Goal: Task Accomplishment & Management: Manage account settings

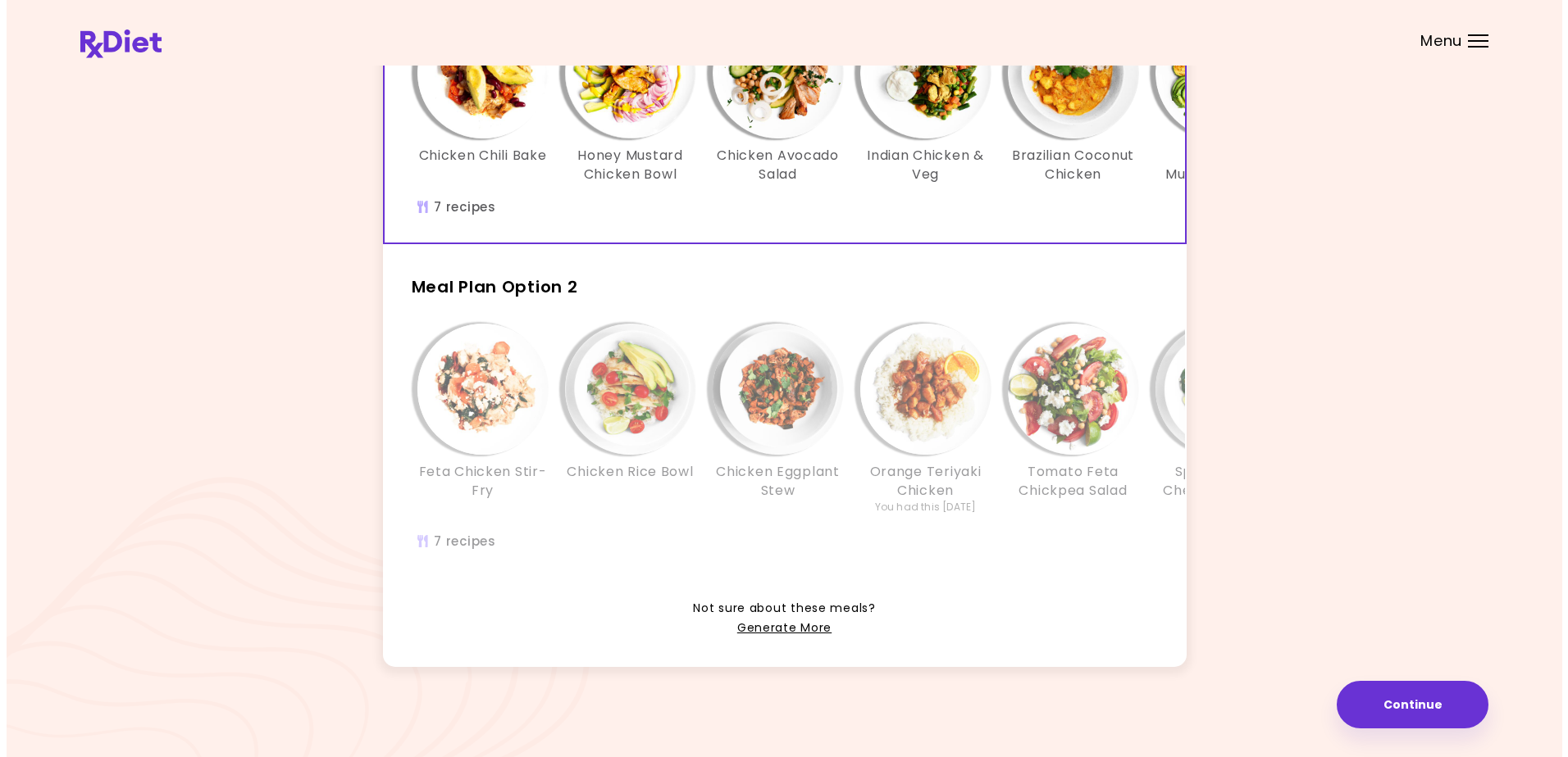
scroll to position [225, 0]
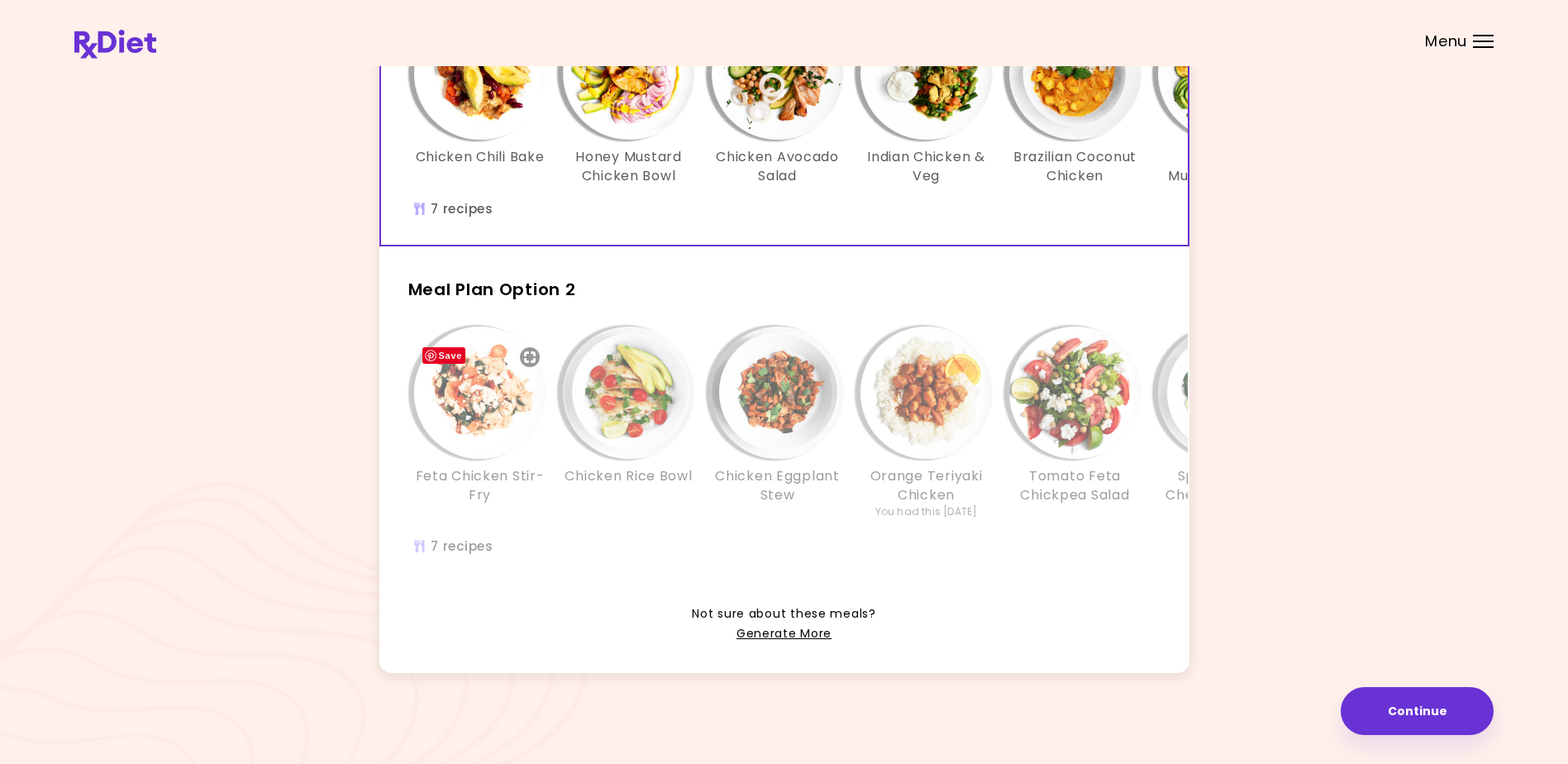
click at [474, 383] on img "Info - Feta Chicken Stir-Fry - Meal Plan Option 2" at bounding box center [480, 393] width 132 height 133
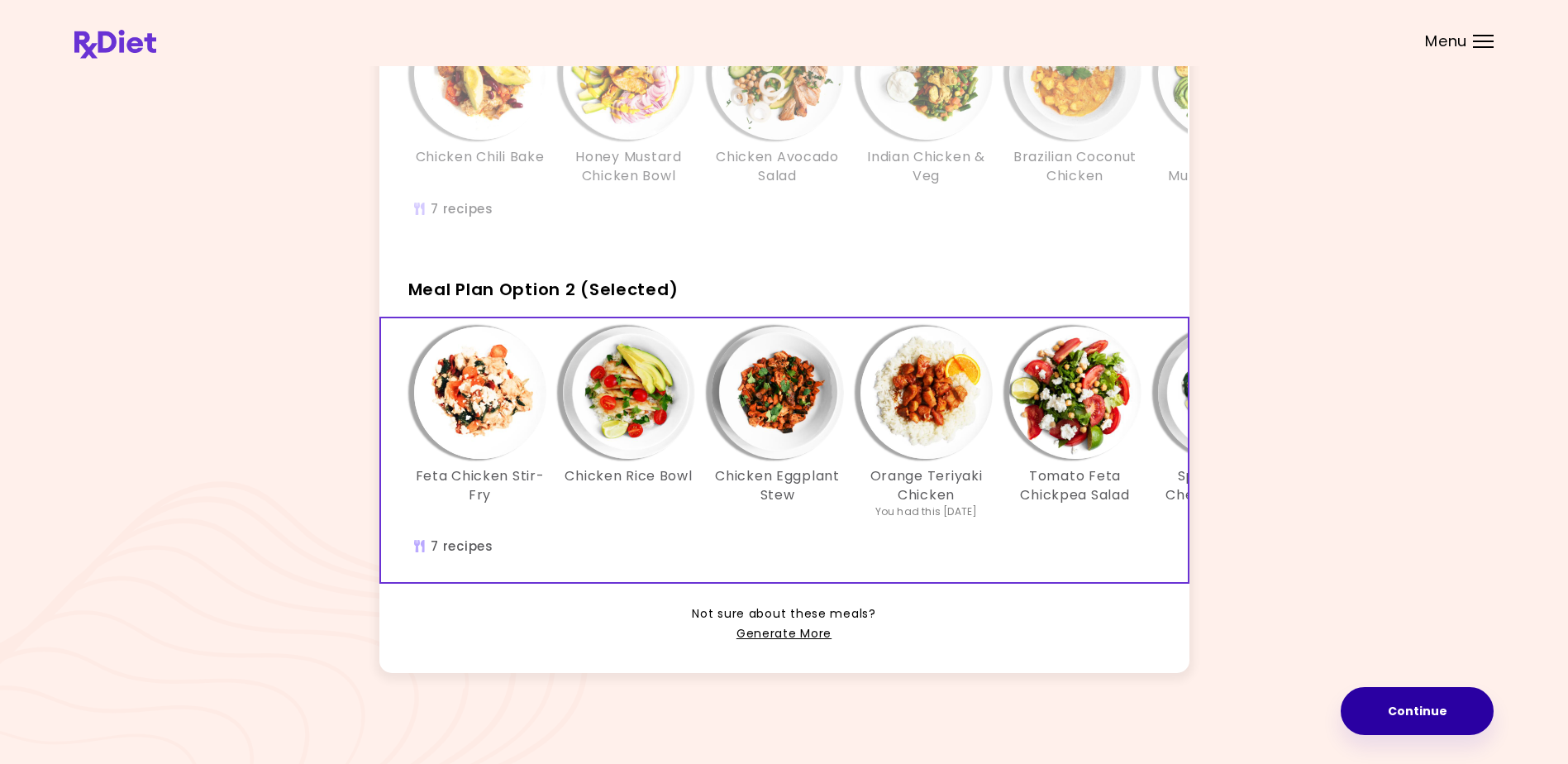
click at [1409, 707] on button "Continue" at bounding box center [1417, 710] width 153 height 48
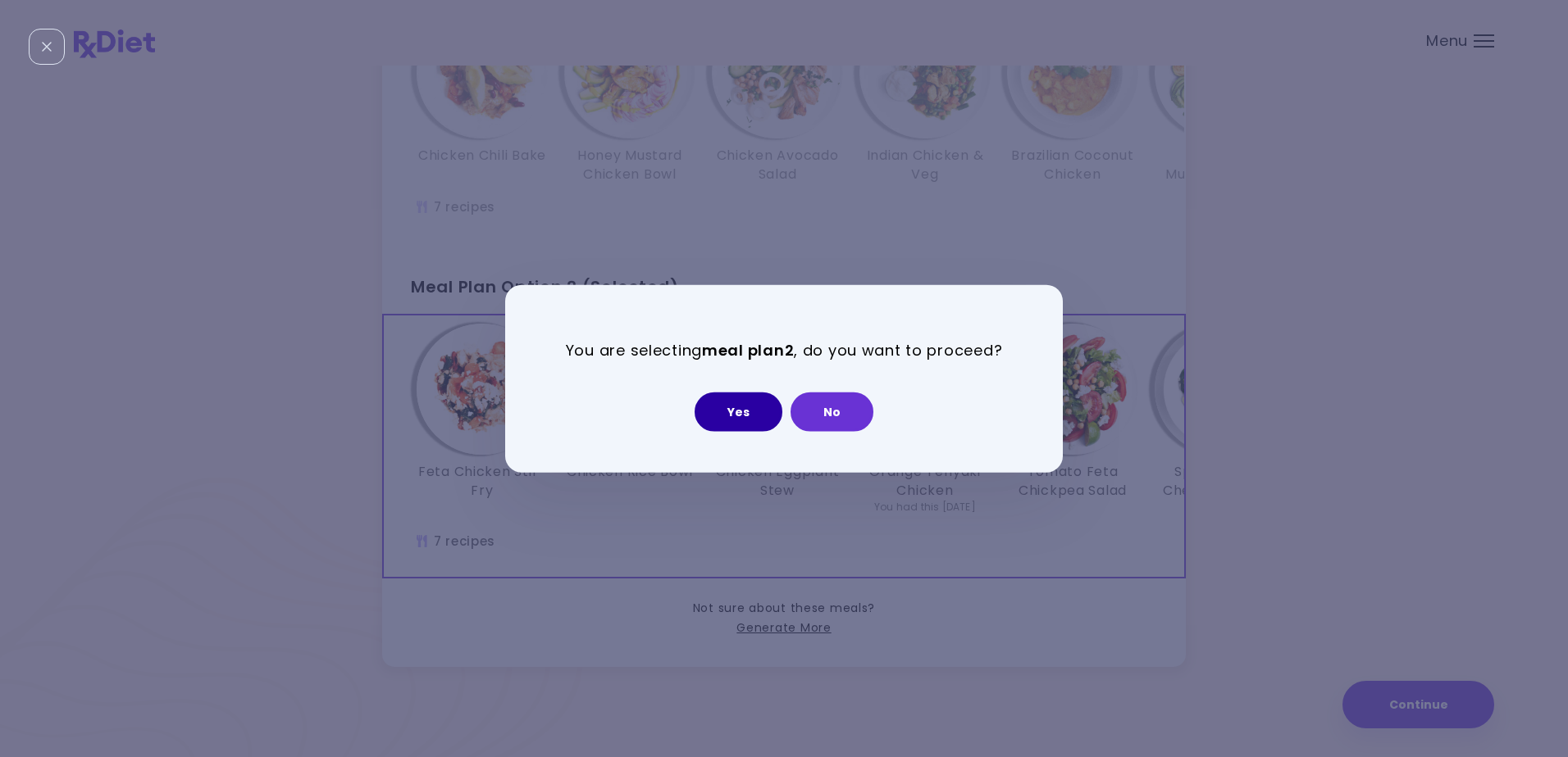
click at [734, 406] on button "Yes" at bounding box center [738, 411] width 88 height 40
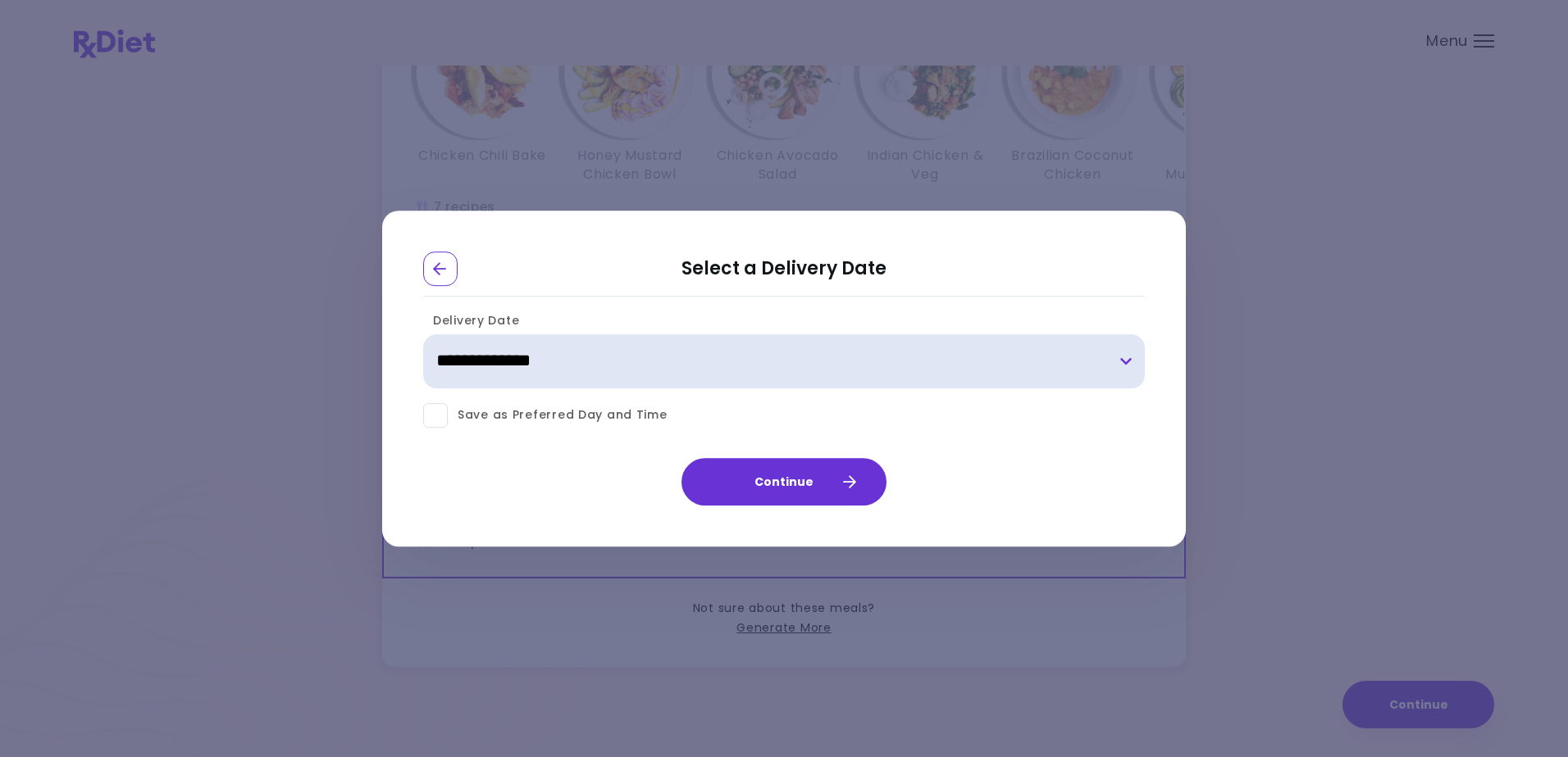
click at [1125, 359] on select "**********" at bounding box center [784, 361] width 722 height 54
select select "**********"
click at [423, 334] on select "**********" at bounding box center [784, 361] width 722 height 54
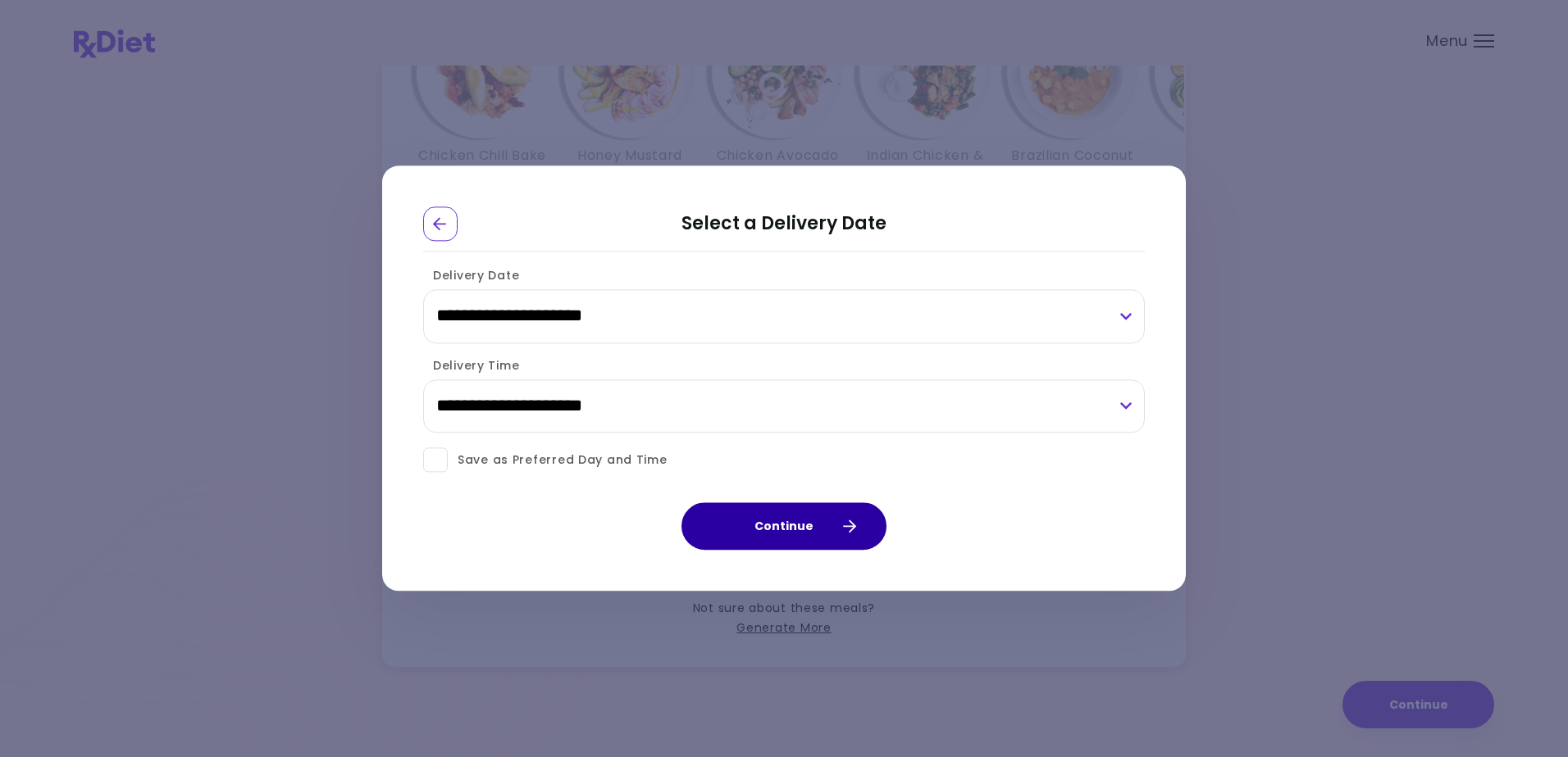
click at [750, 522] on button "Continue" at bounding box center [784, 526] width 205 height 47
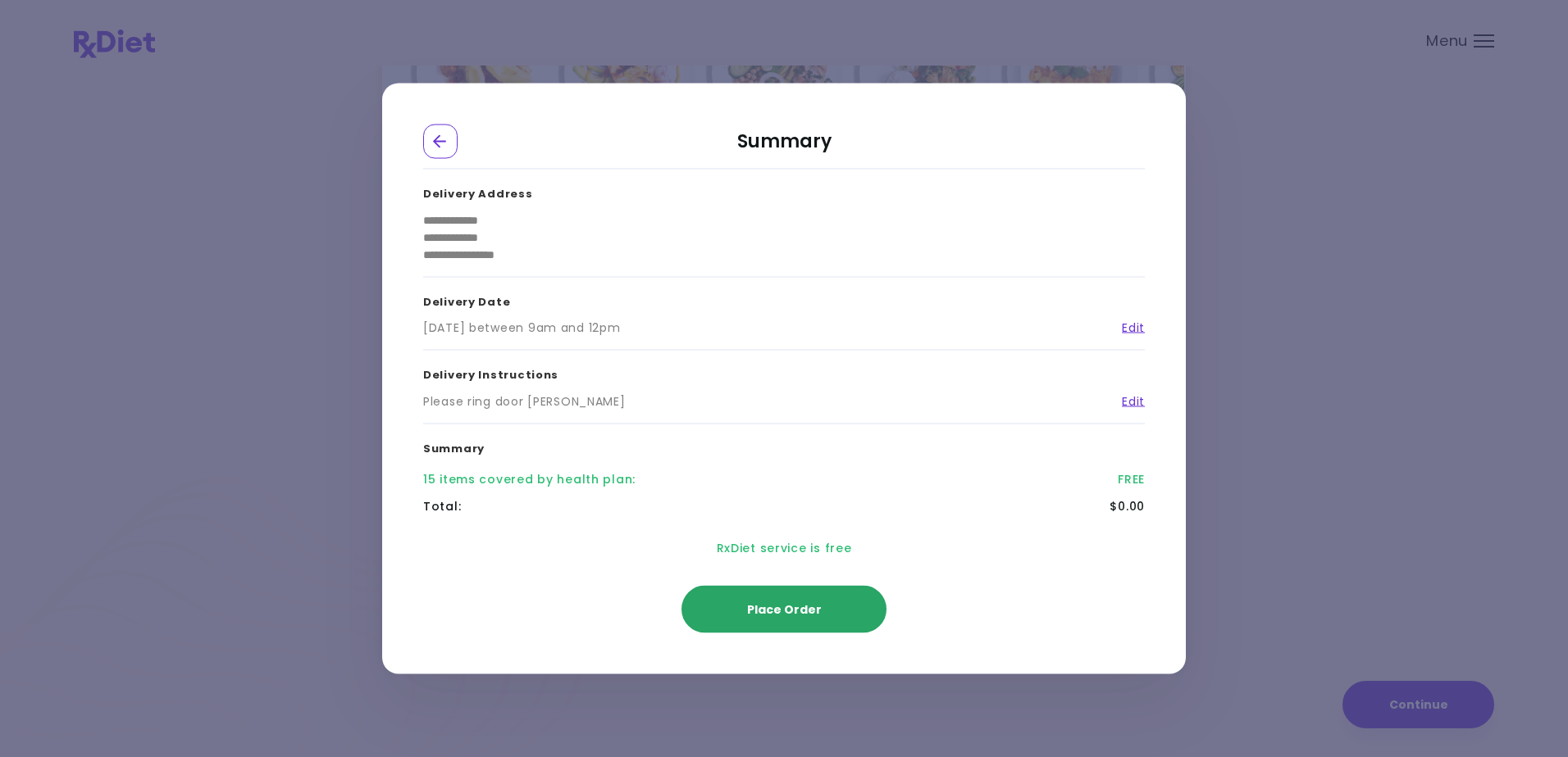
click at [772, 605] on span "Place Order" at bounding box center [784, 609] width 74 height 16
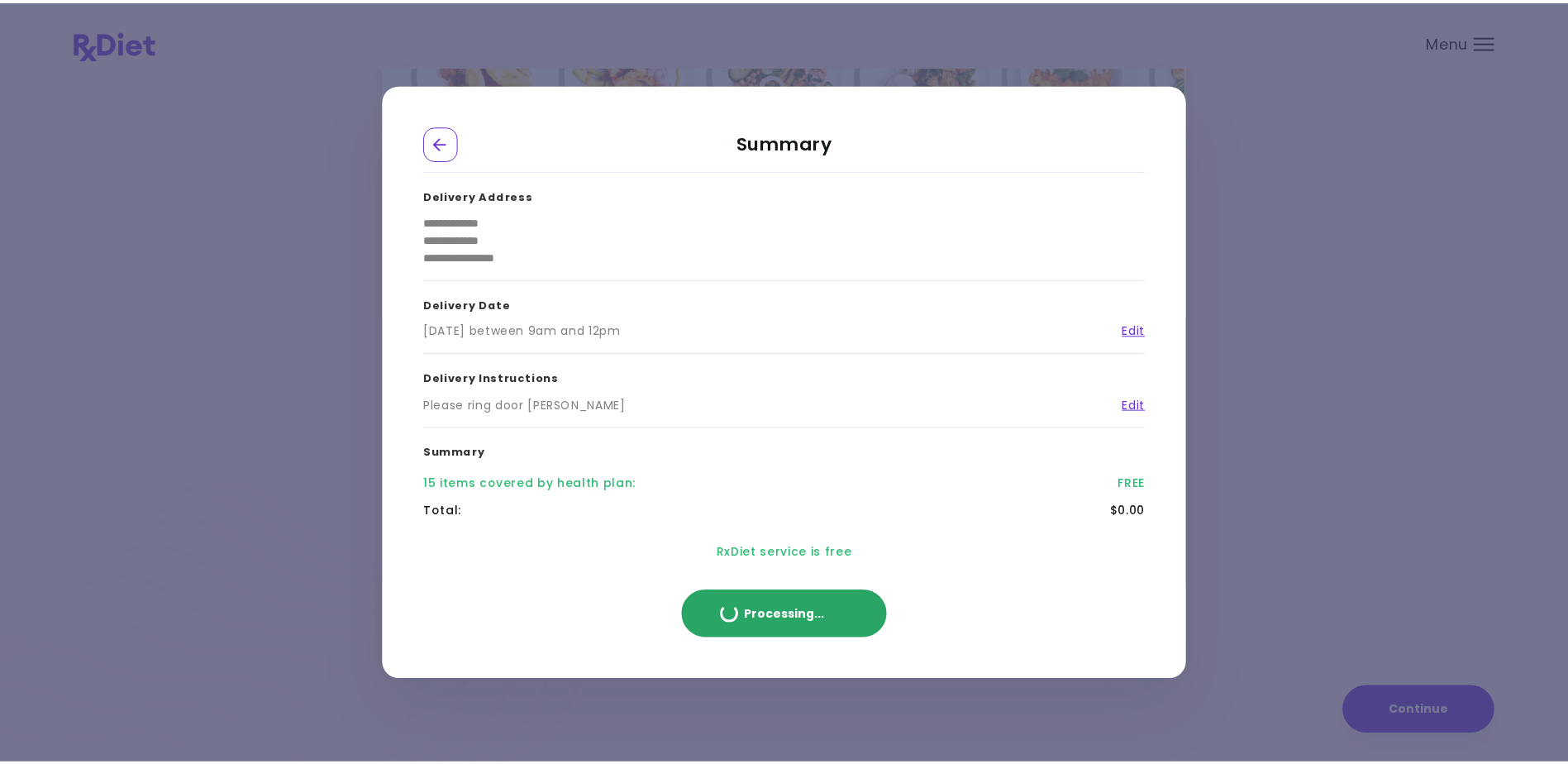
scroll to position [118, 0]
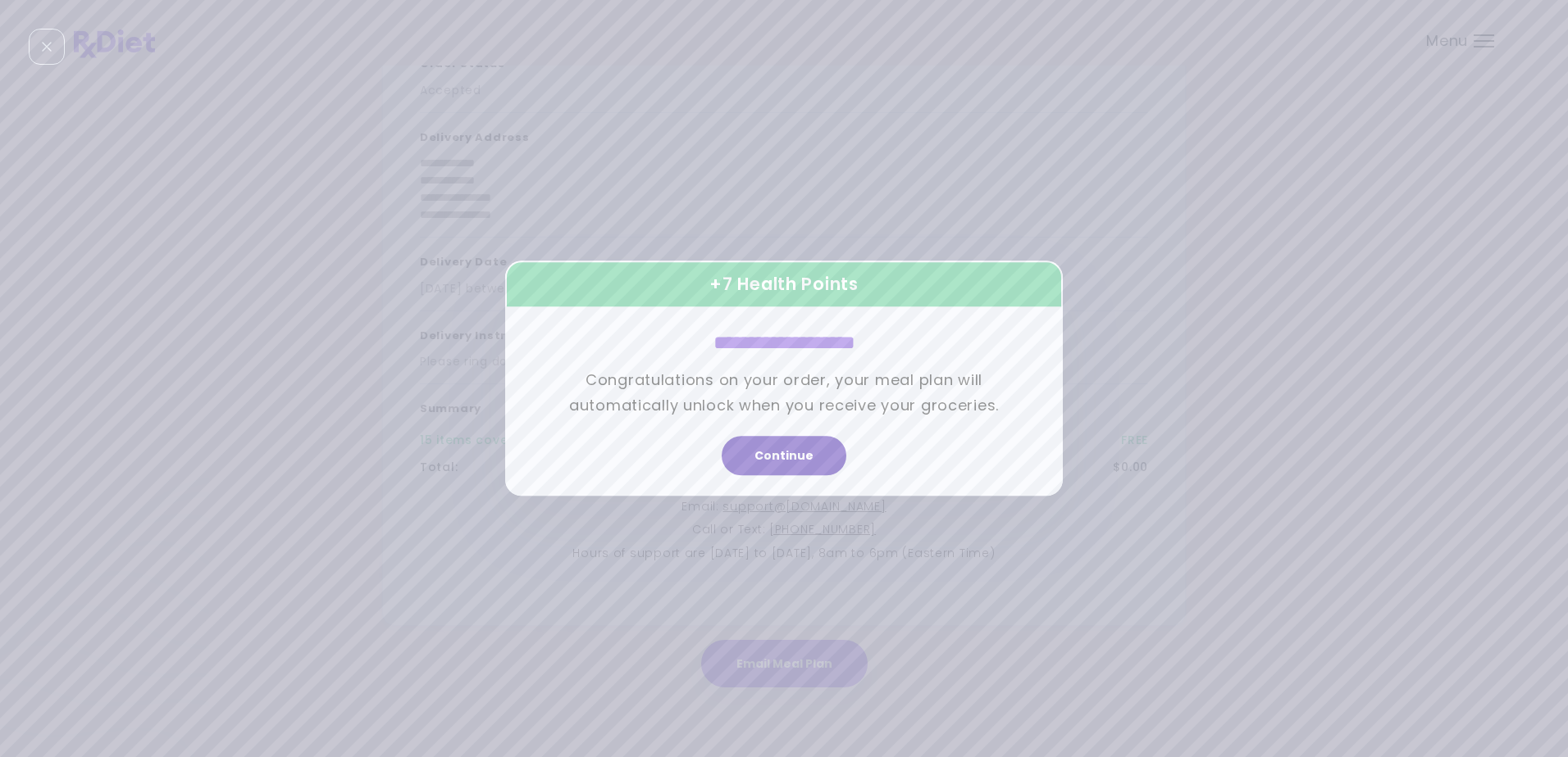
click at [792, 447] on button "Continue" at bounding box center [784, 456] width 125 height 40
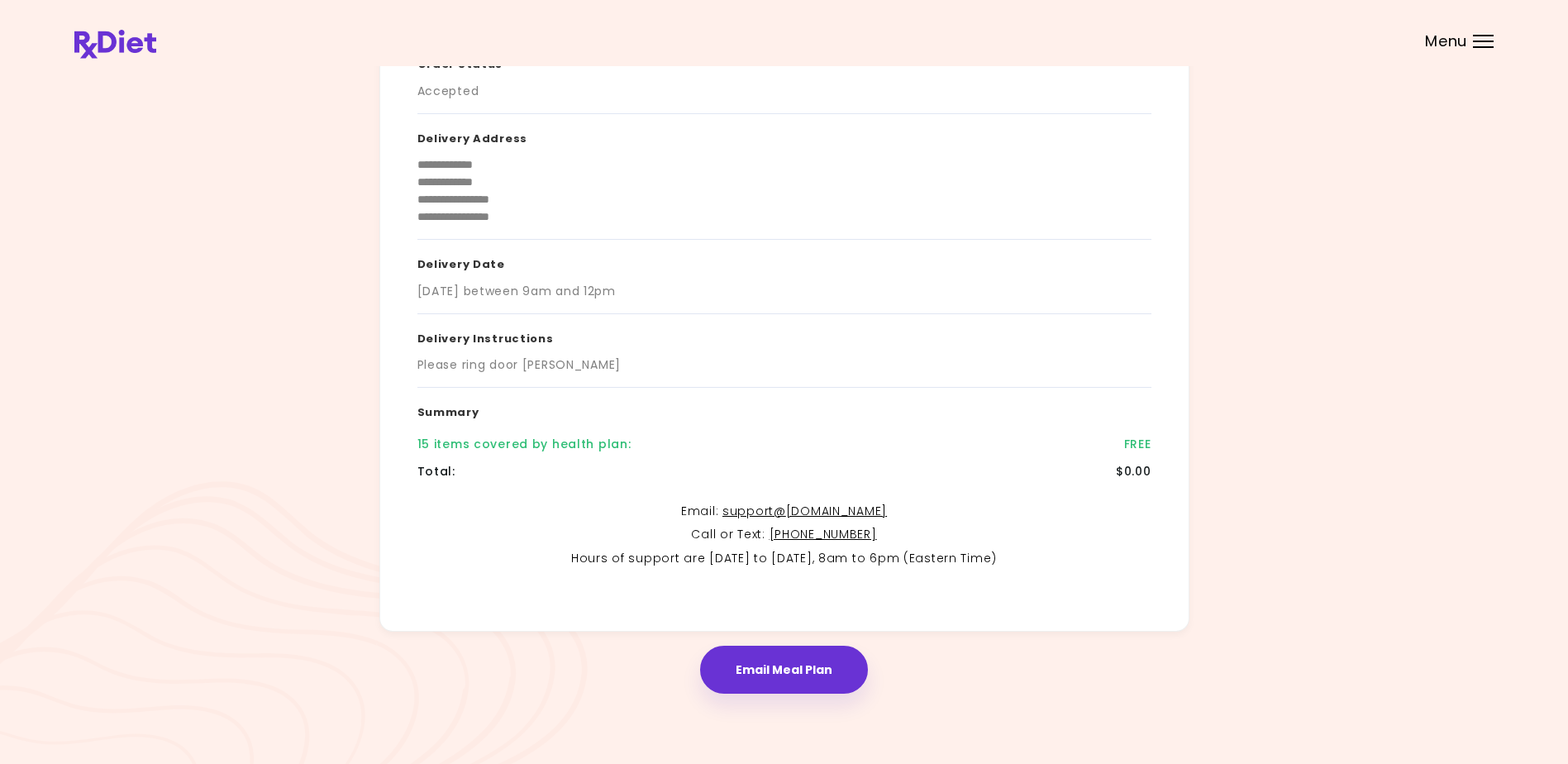
click at [1471, 40] on header at bounding box center [784, 33] width 1568 height 66
click at [1481, 36] on div at bounding box center [1483, 36] width 20 height 2
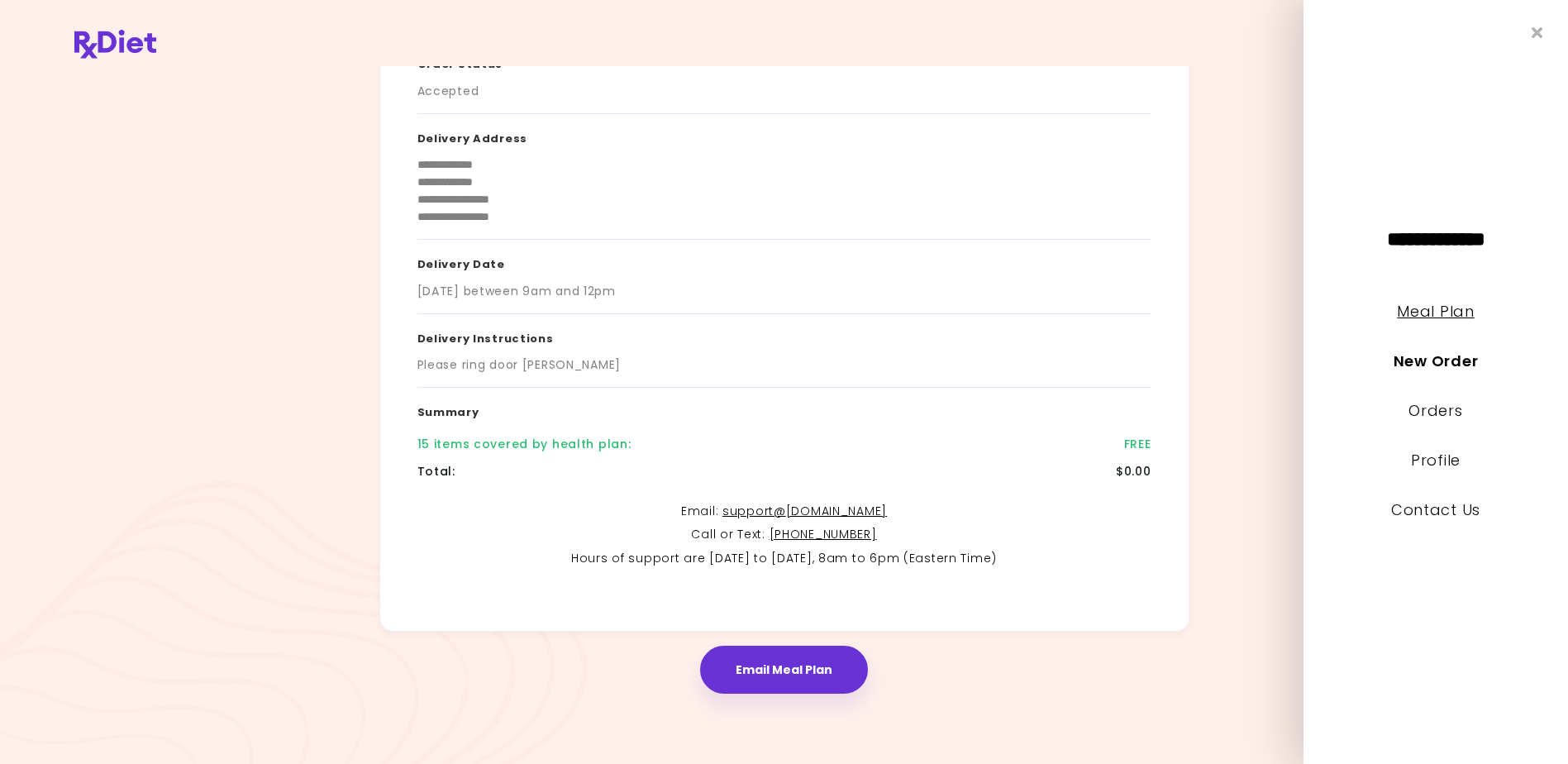
click at [1434, 310] on link "Meal Plan" at bounding box center [1436, 311] width 77 height 20
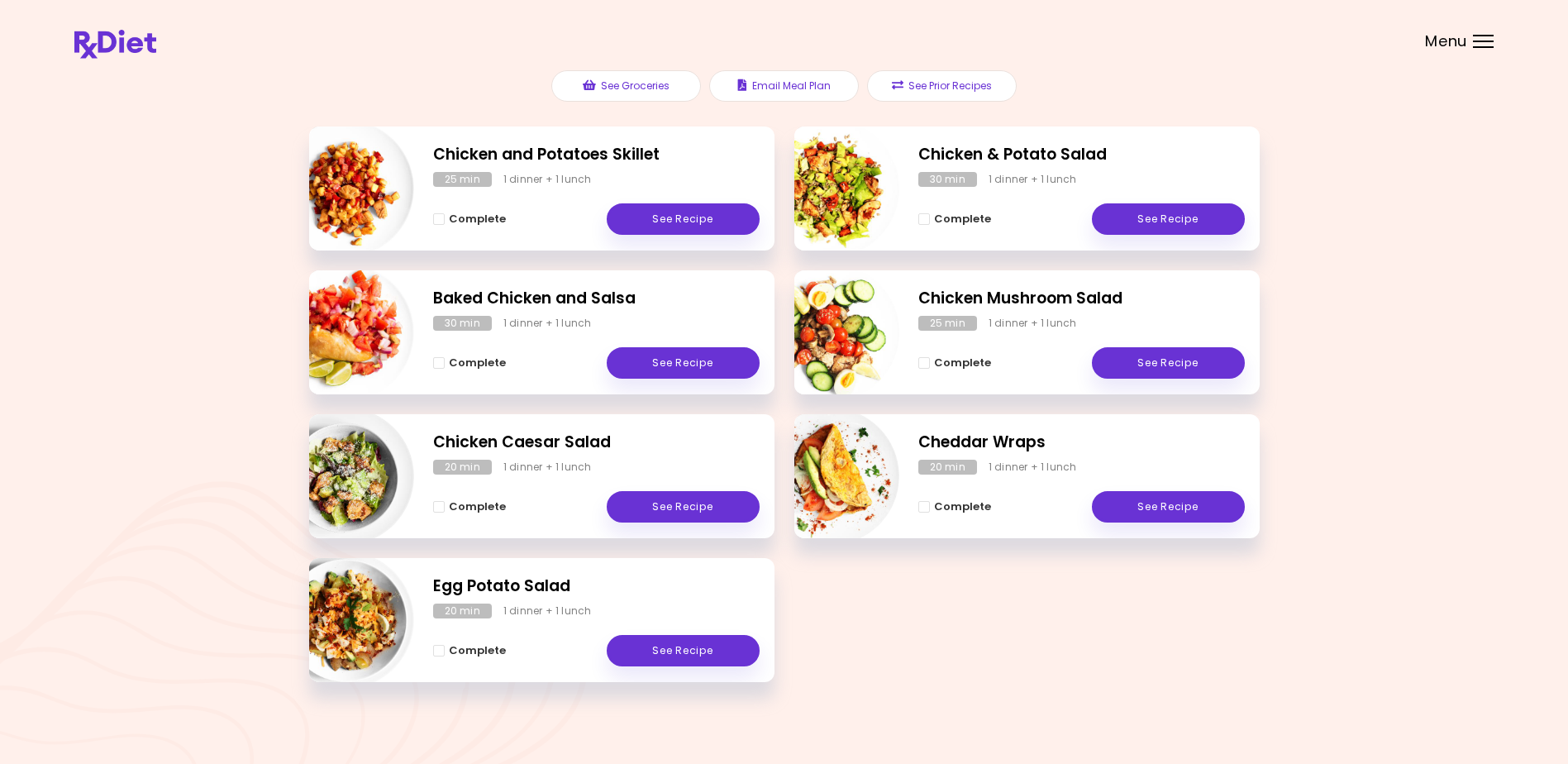
scroll to position [210, 0]
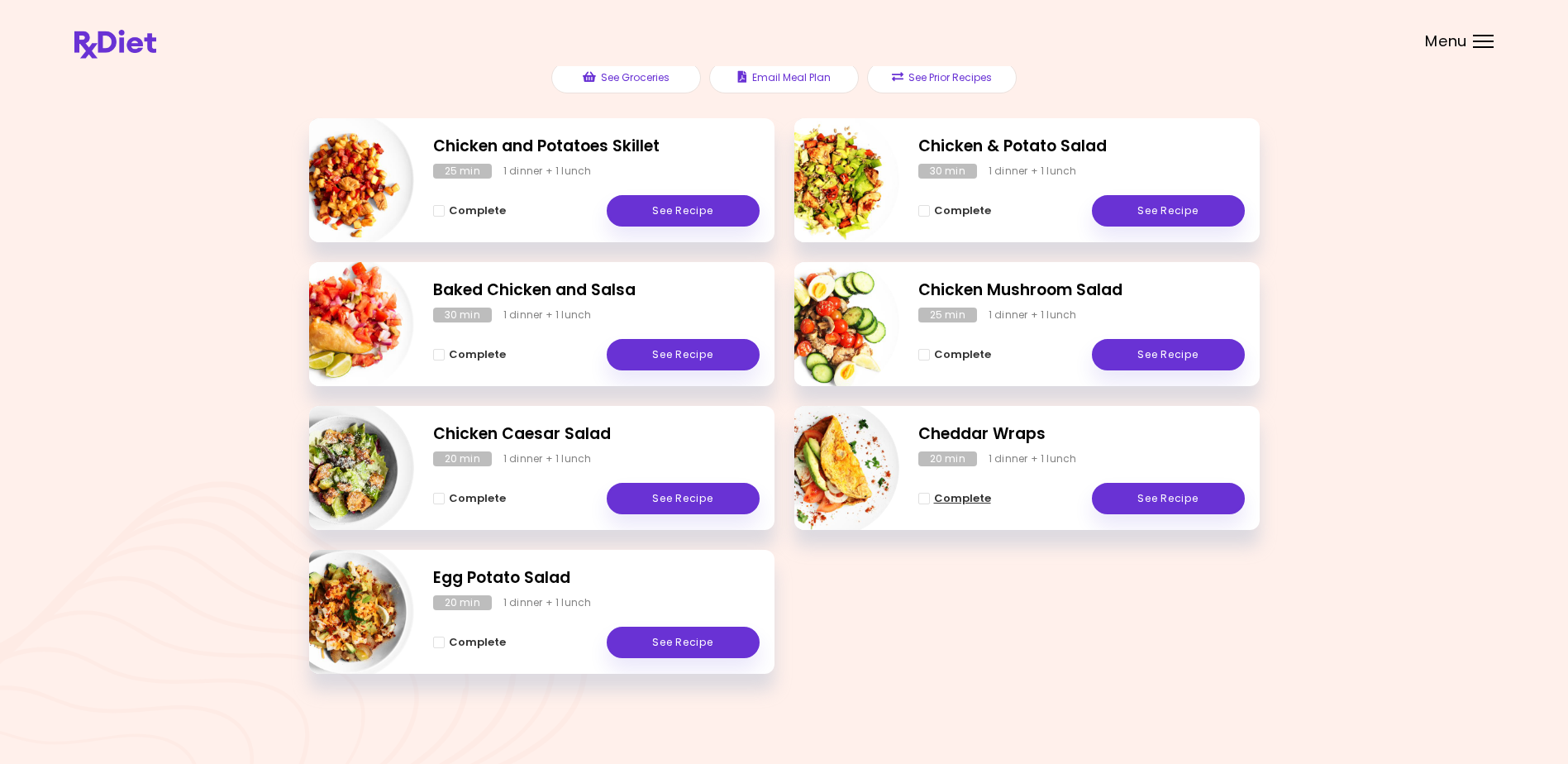
click at [924, 499] on span "Complete - Cheddar Wraps" at bounding box center [924, 499] width 12 height 12
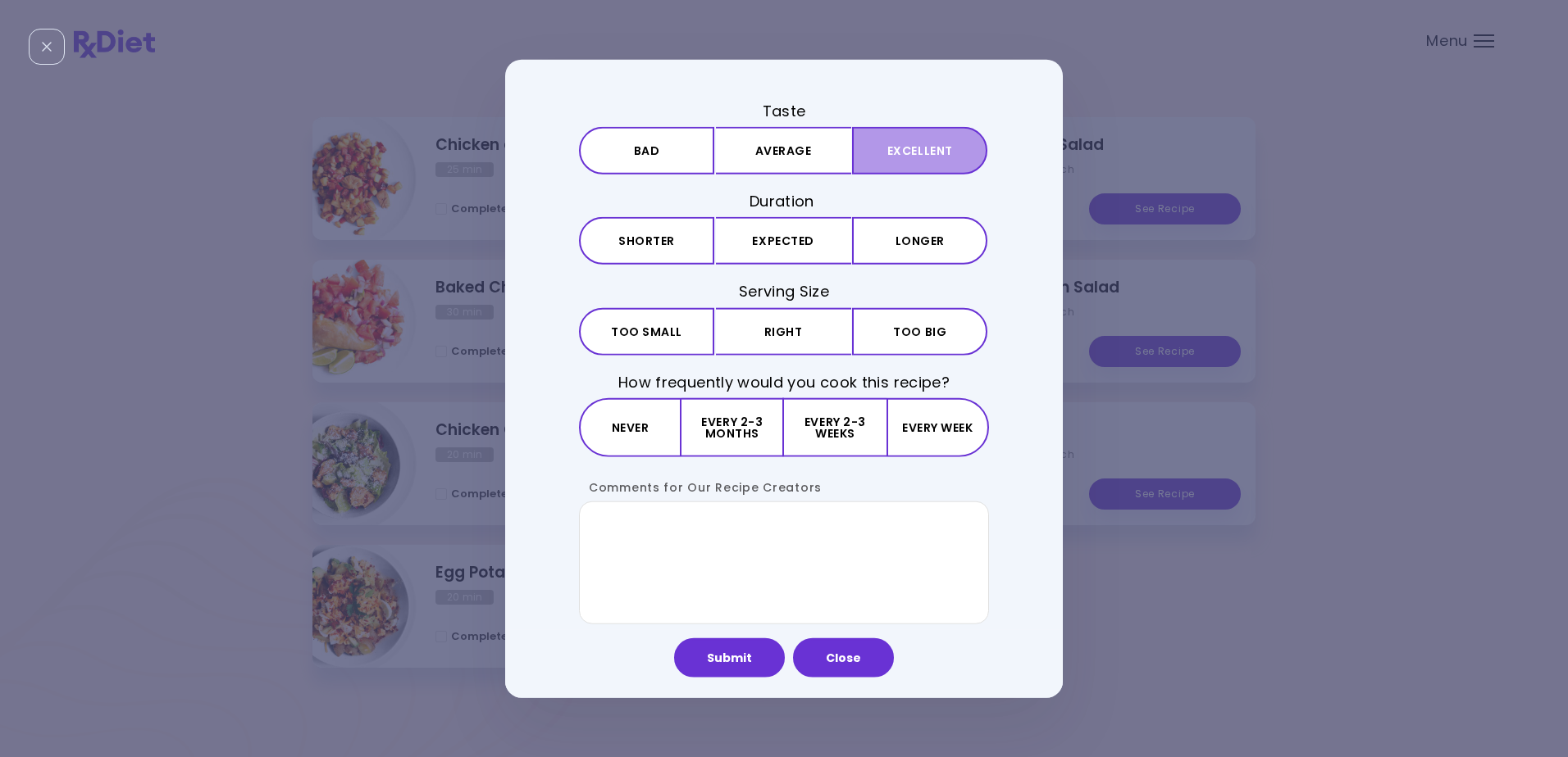
click at [906, 144] on button "Excellent" at bounding box center [920, 151] width 135 height 47
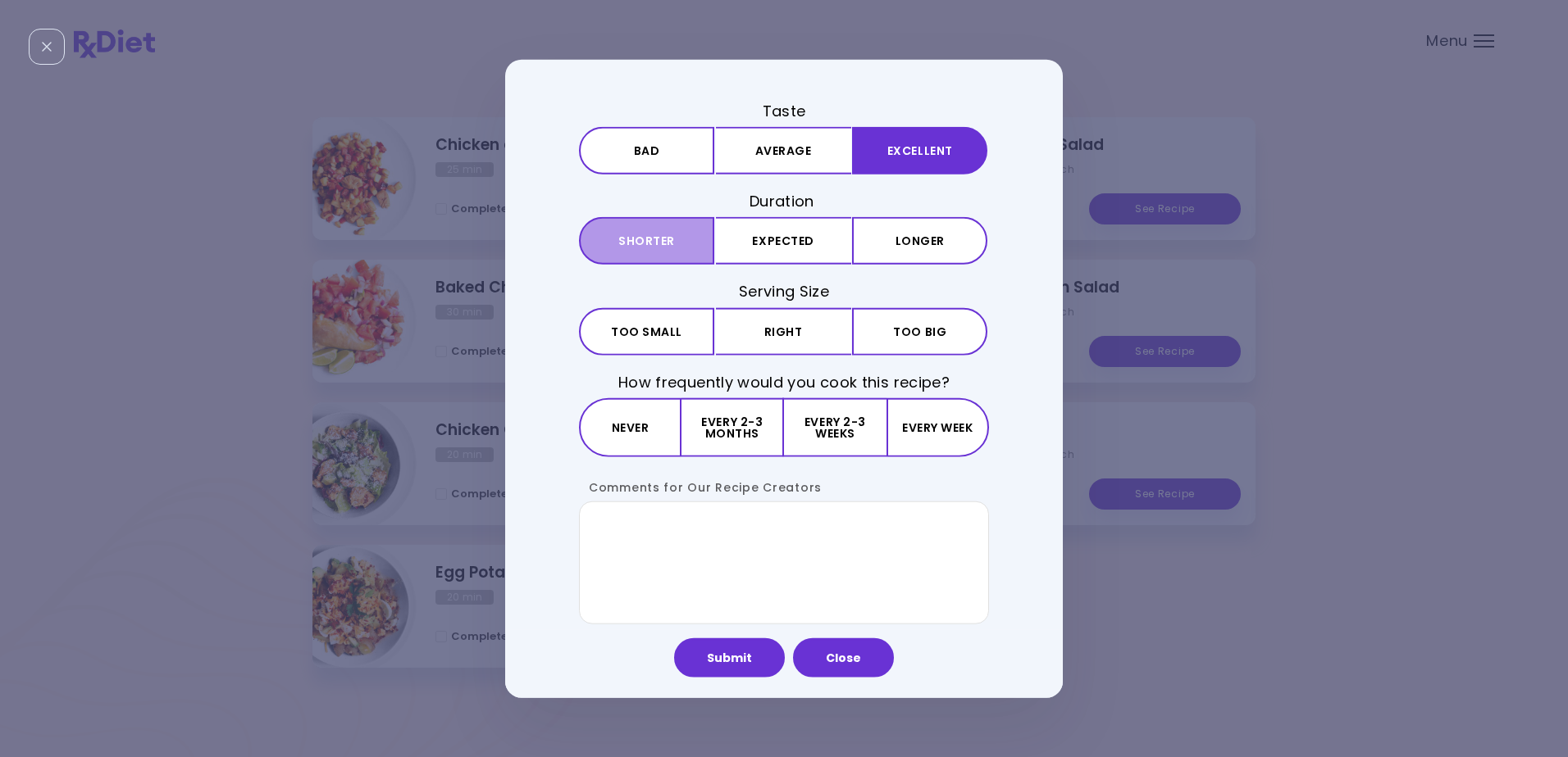
click at [659, 239] on button "Shorter" at bounding box center [646, 240] width 135 height 47
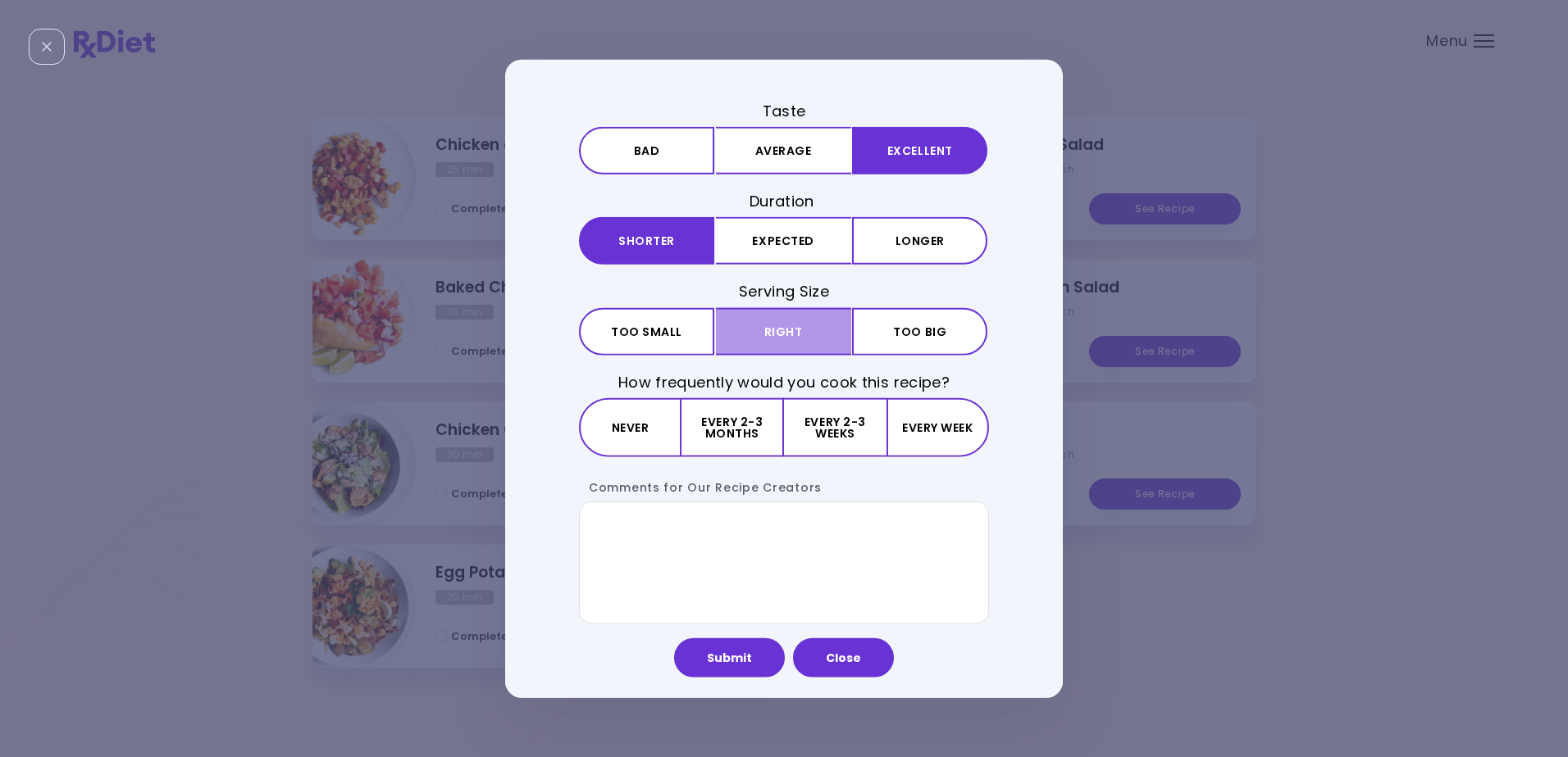
click at [775, 331] on button "Right" at bounding box center [784, 330] width 135 height 47
click at [940, 421] on button "Every week" at bounding box center [938, 427] width 102 height 59
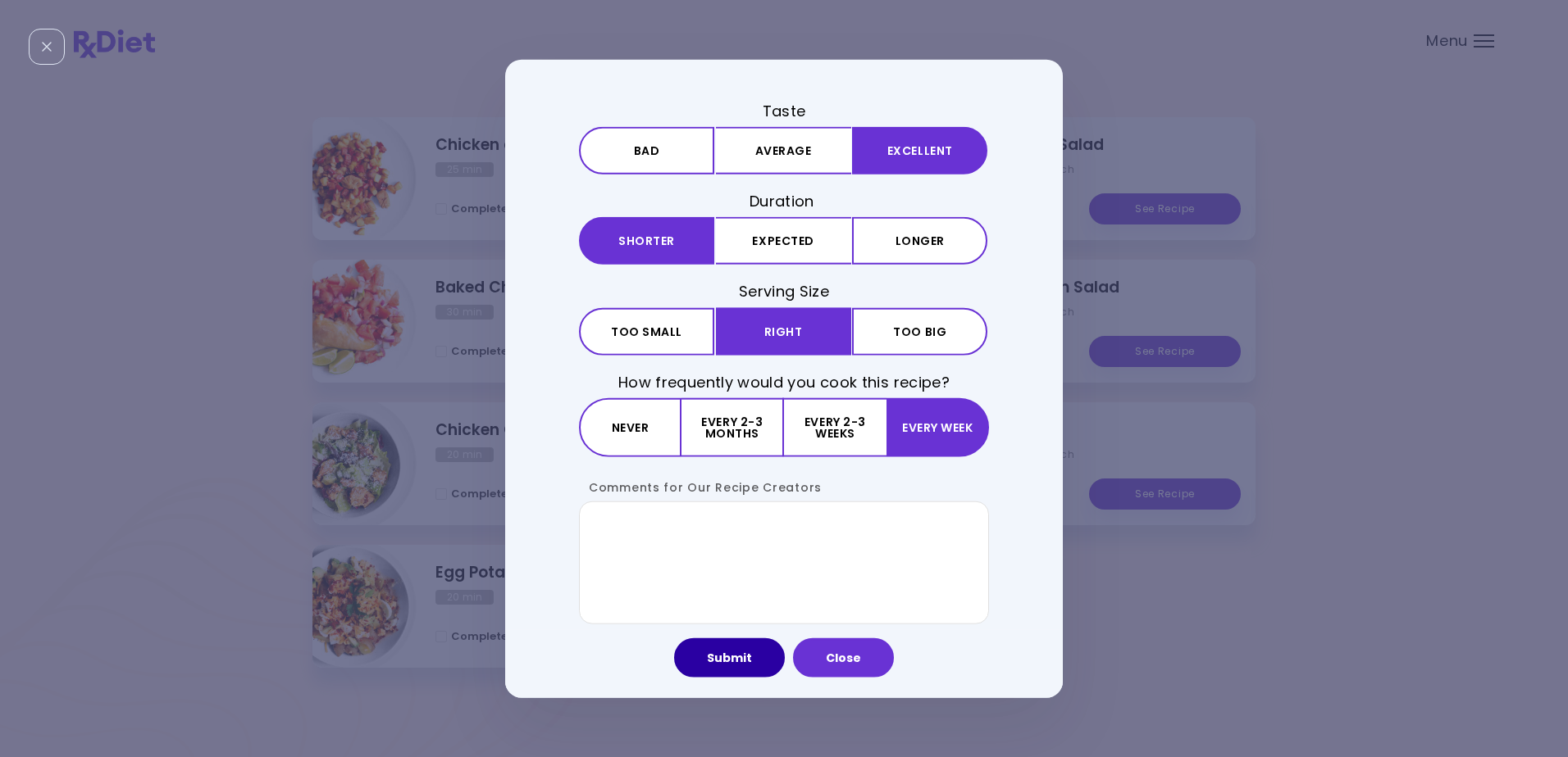
click at [735, 659] on button "Submit" at bounding box center [729, 657] width 111 height 40
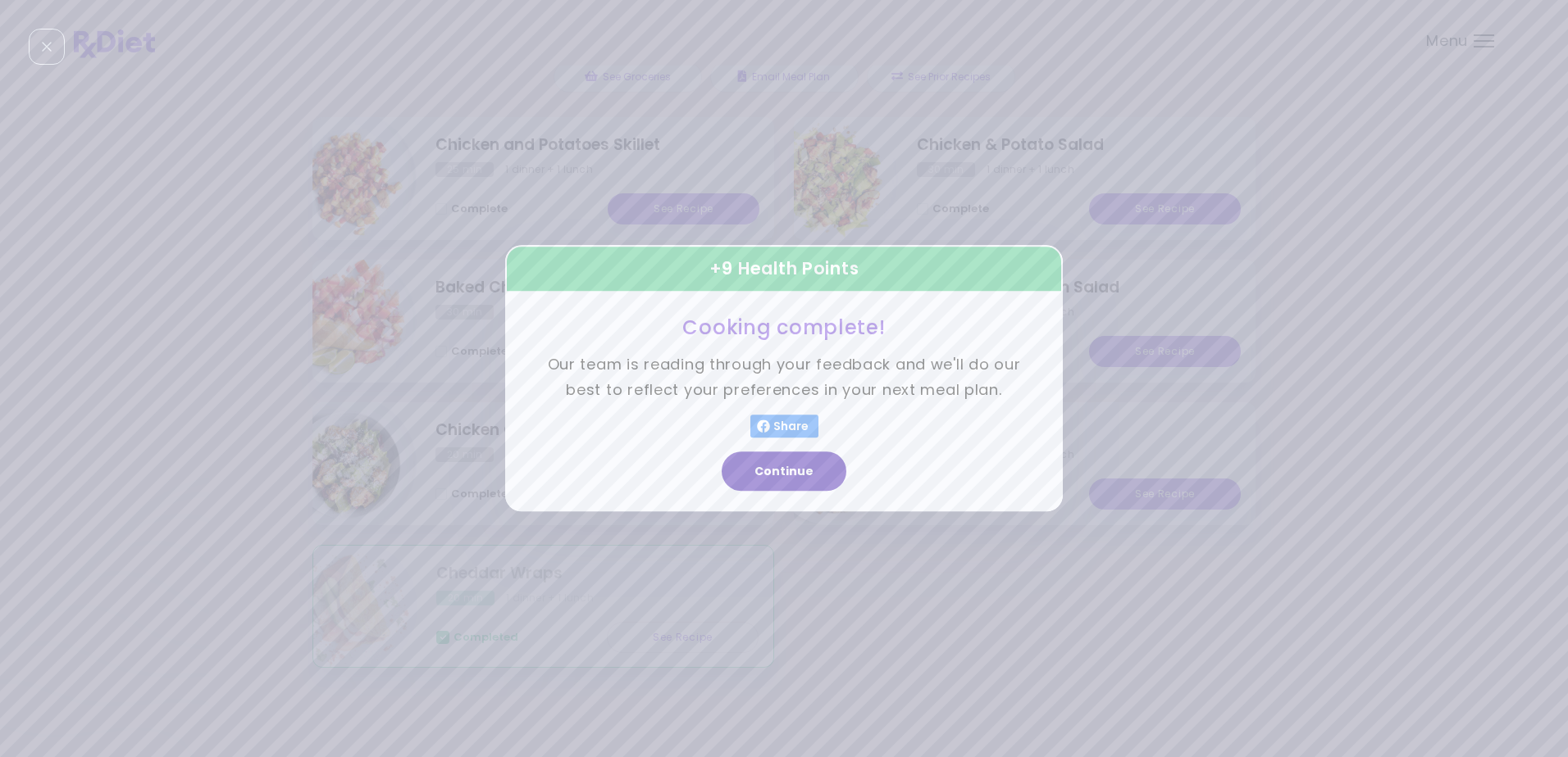
click at [784, 467] on button "Continue" at bounding box center [784, 472] width 125 height 40
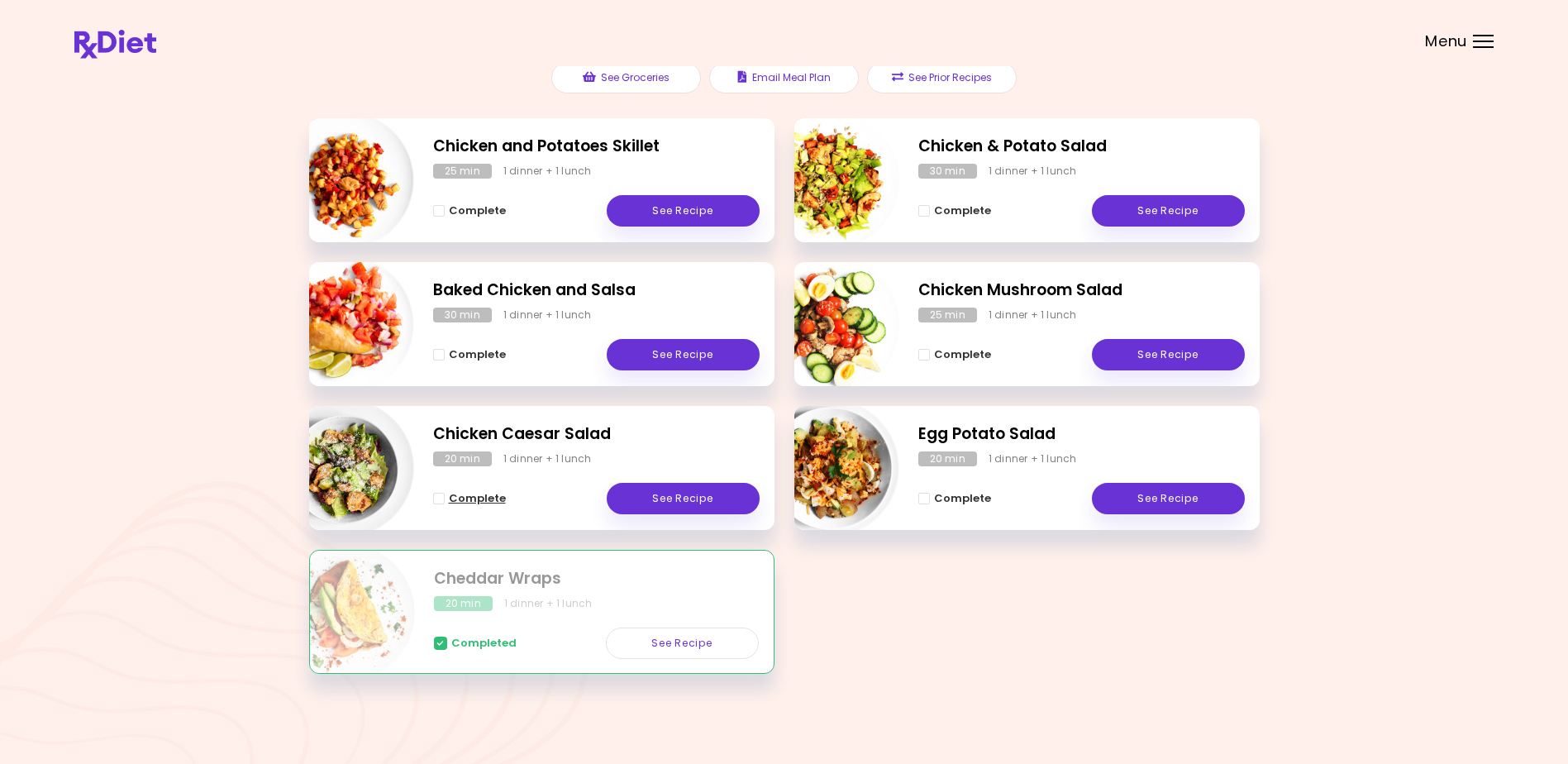
click at [435, 498] on span "Complete - Chicken Caesar Salad" at bounding box center [439, 499] width 12 height 12
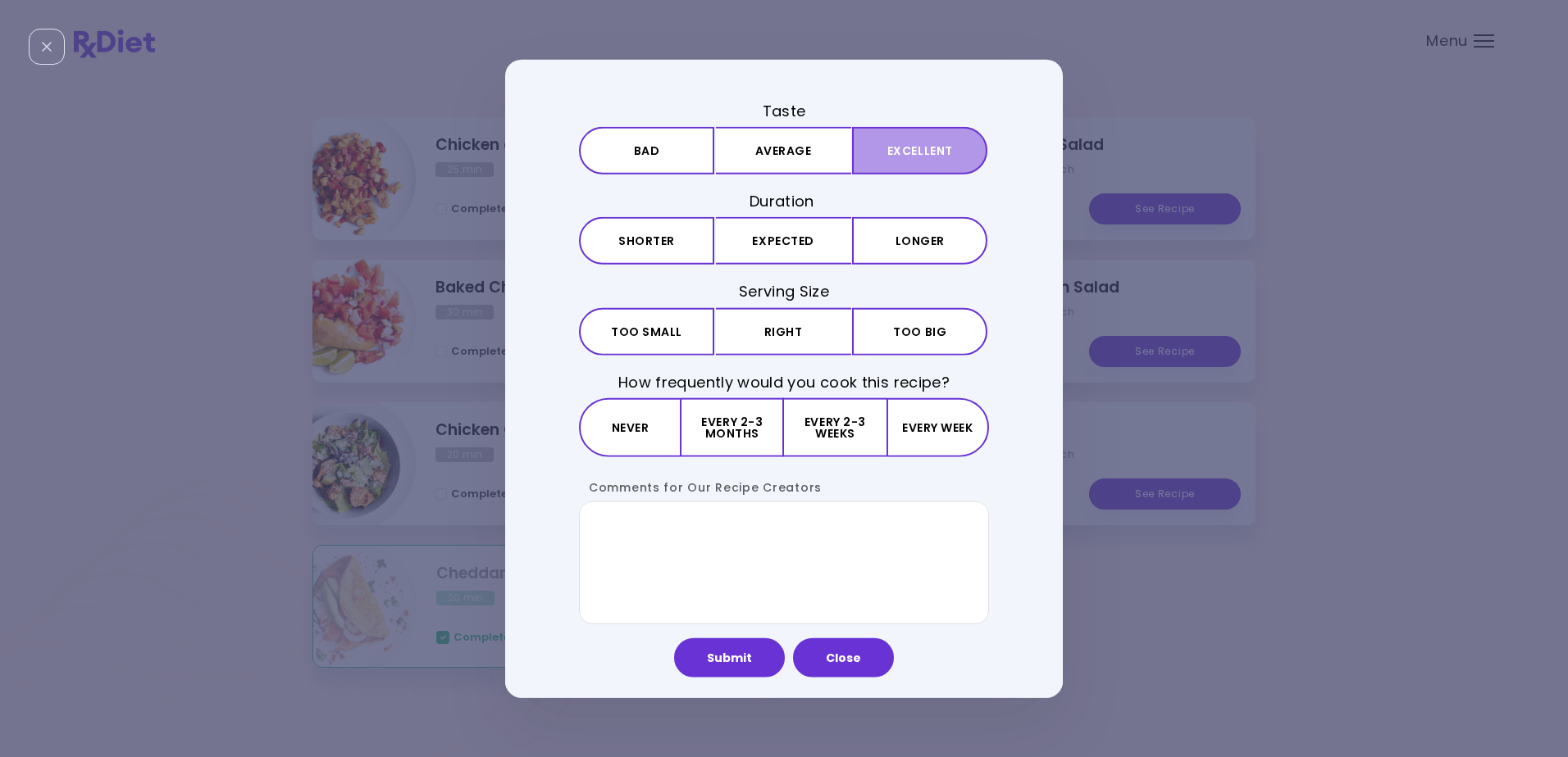
click at [898, 146] on button "Excellent" at bounding box center [920, 151] width 135 height 47
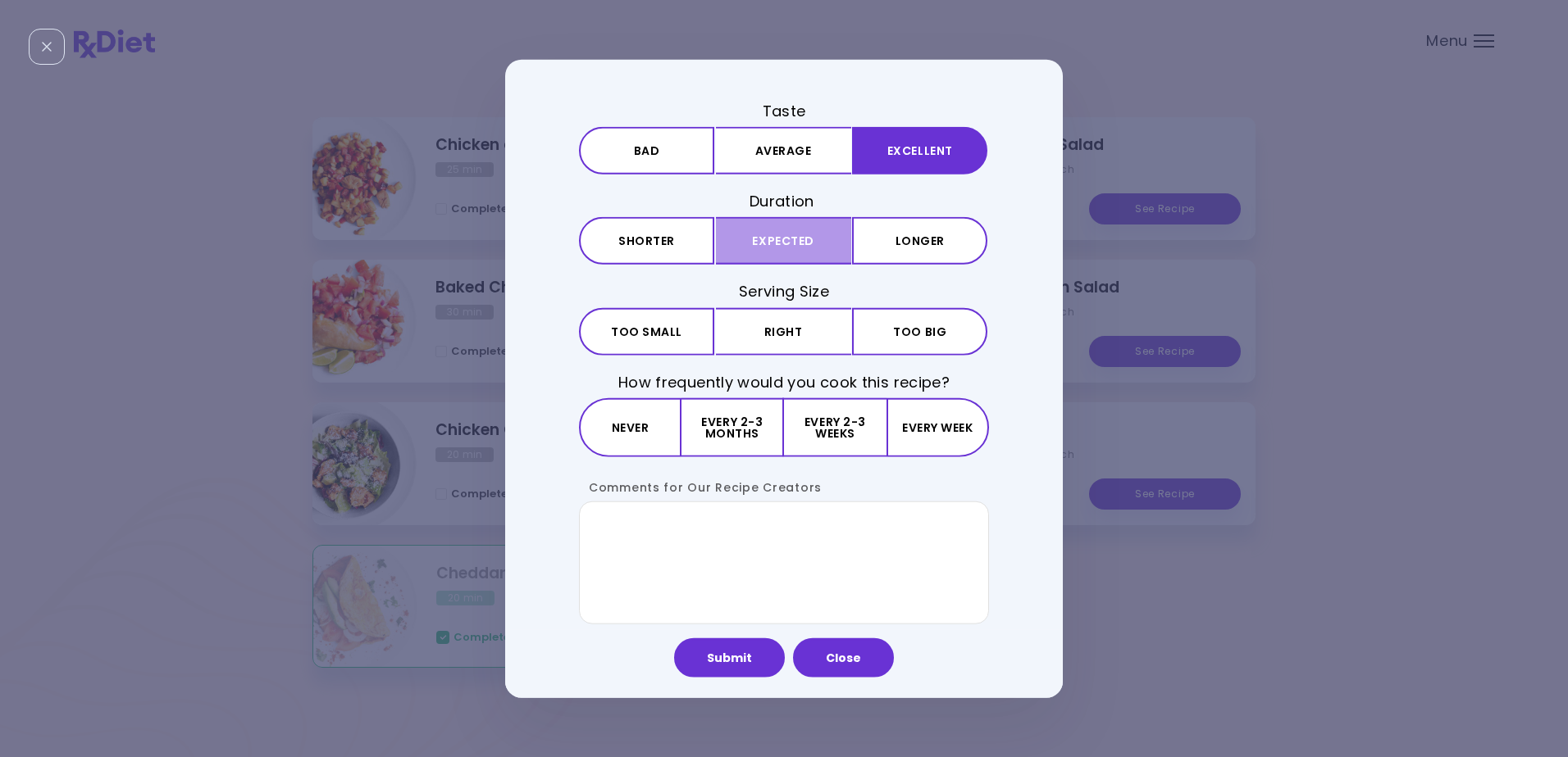
click at [773, 234] on button "Expected" at bounding box center [784, 240] width 135 height 47
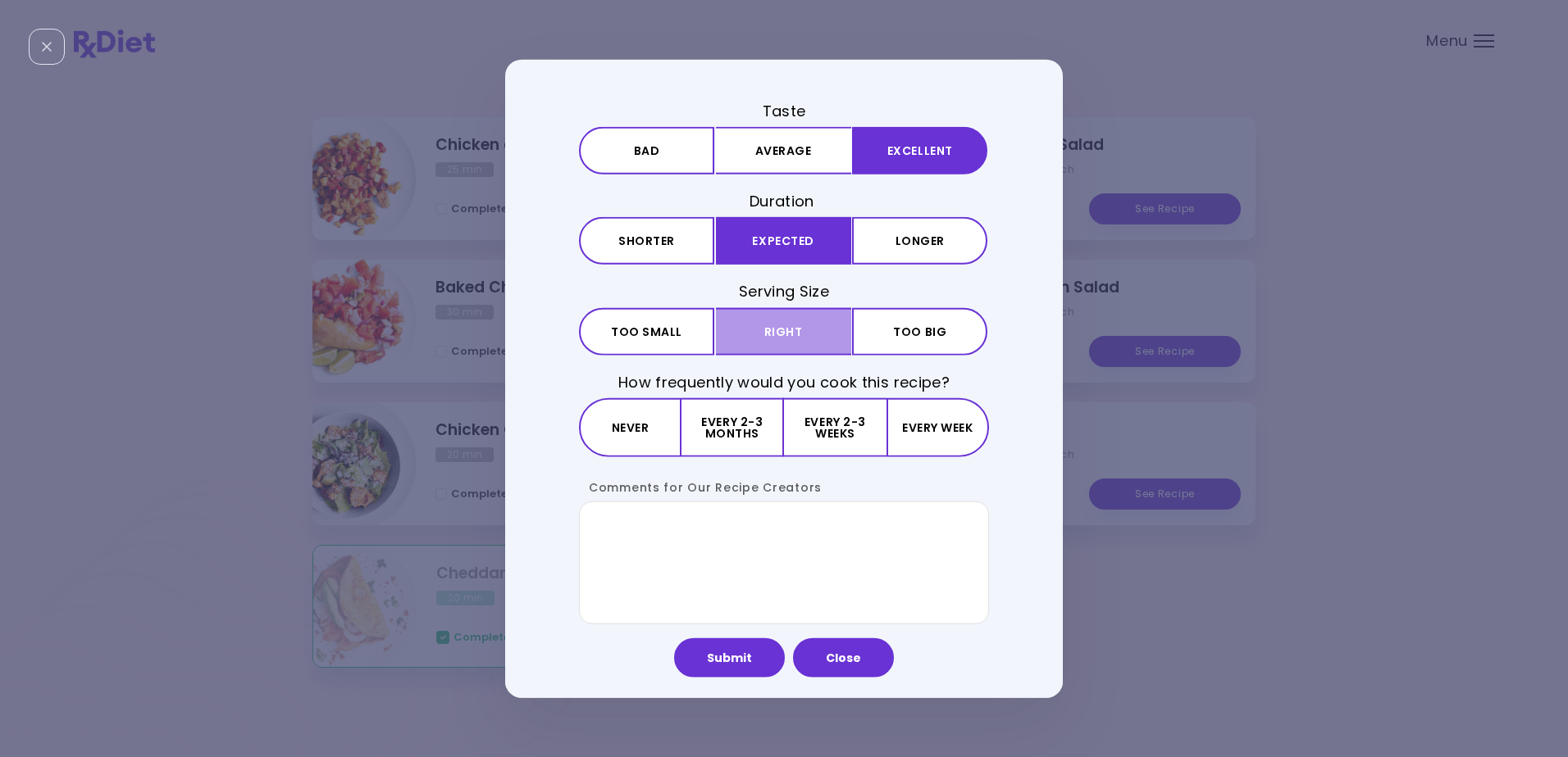
click at [778, 324] on button "Right" at bounding box center [784, 330] width 135 height 47
drag, startPoint x: 823, startPoint y: 426, endPoint x: 806, endPoint y: 459, distance: 37.1
click at [820, 437] on button "Every 2-3 weeks" at bounding box center [835, 427] width 101 height 59
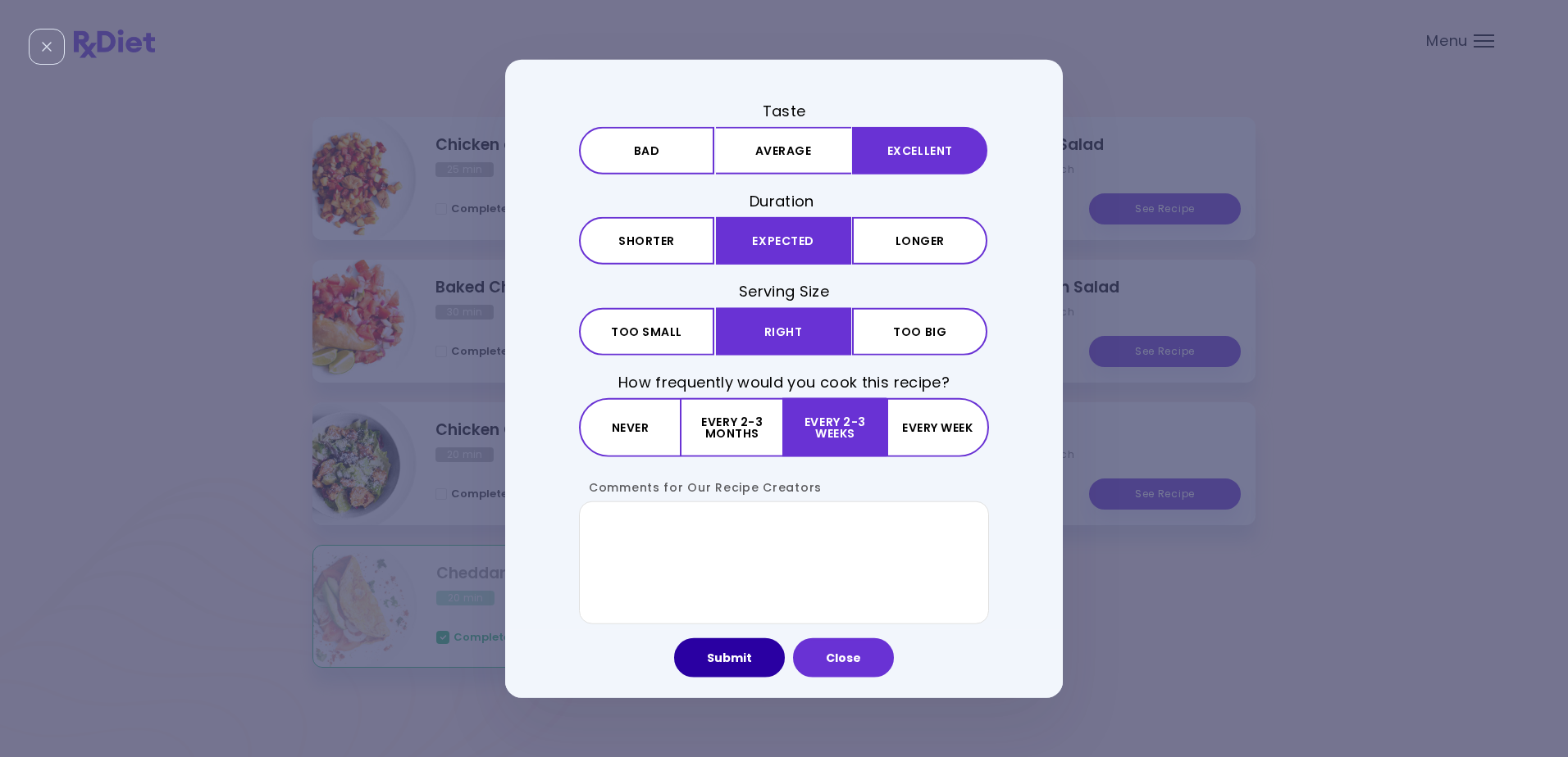
click at [725, 655] on button "Submit" at bounding box center [729, 657] width 111 height 40
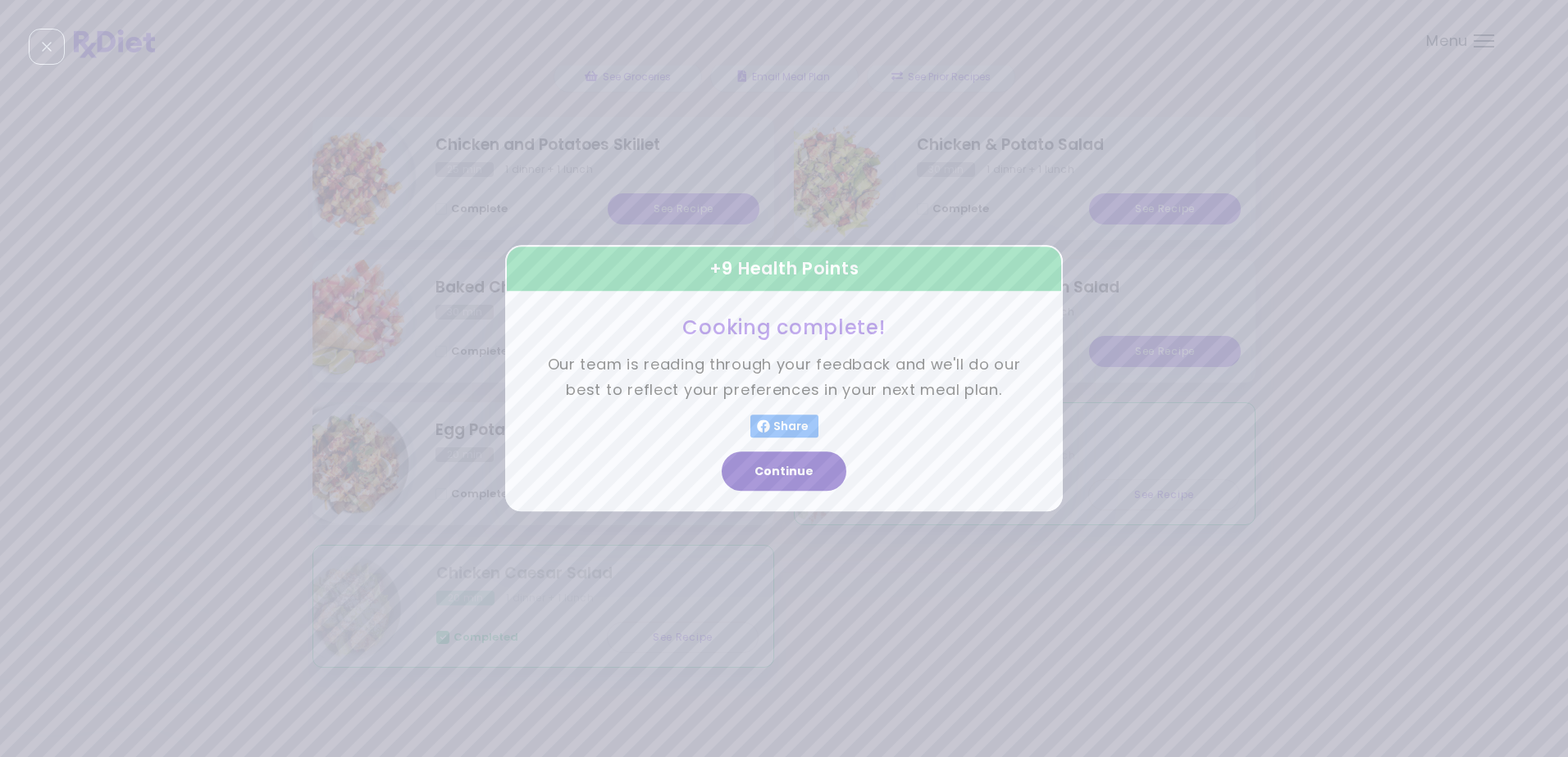
click at [789, 466] on button "Continue" at bounding box center [784, 472] width 125 height 40
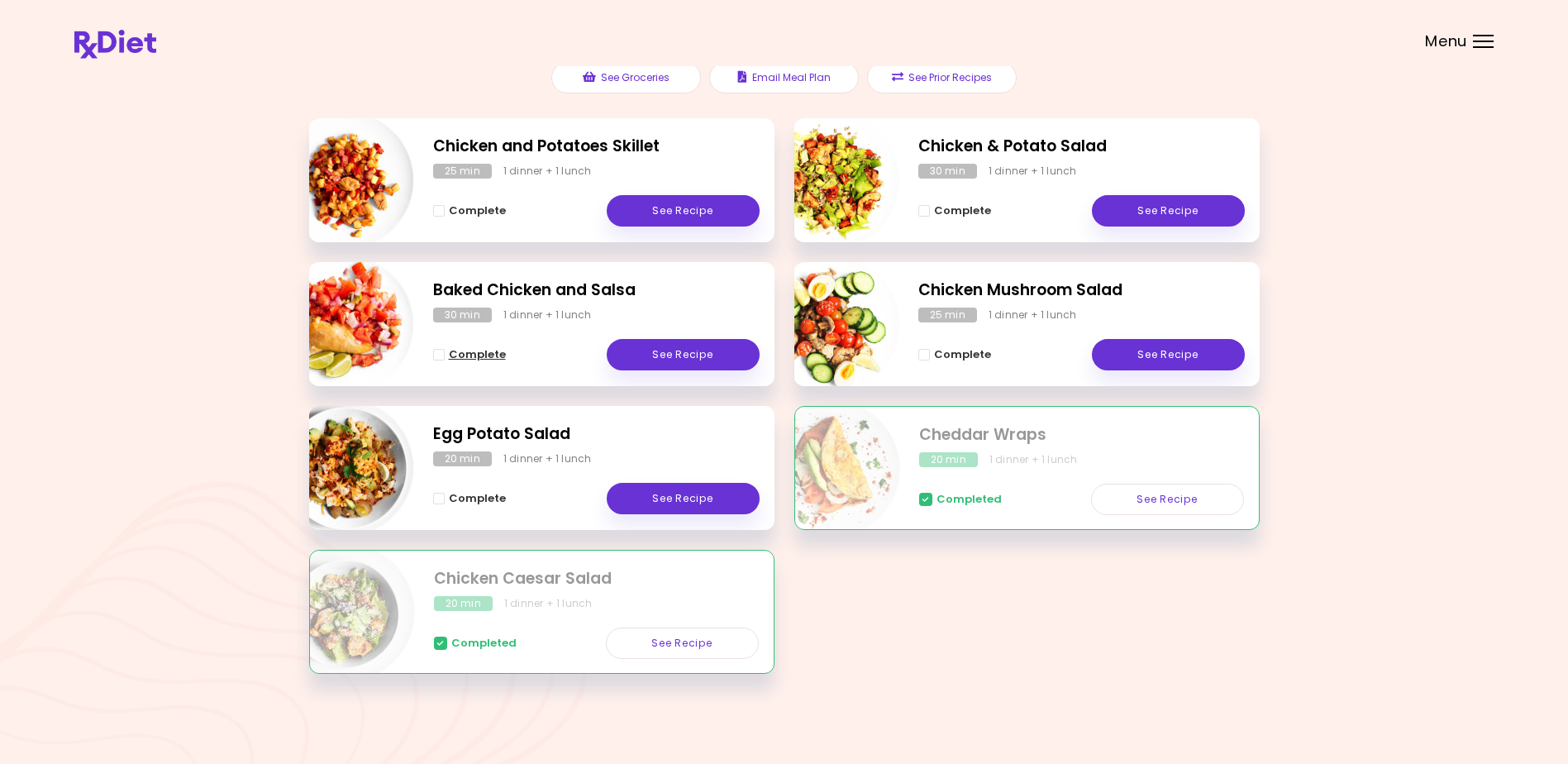
click at [440, 350] on span "Complete - Baked Chicken and Salsa" at bounding box center [439, 355] width 12 height 12
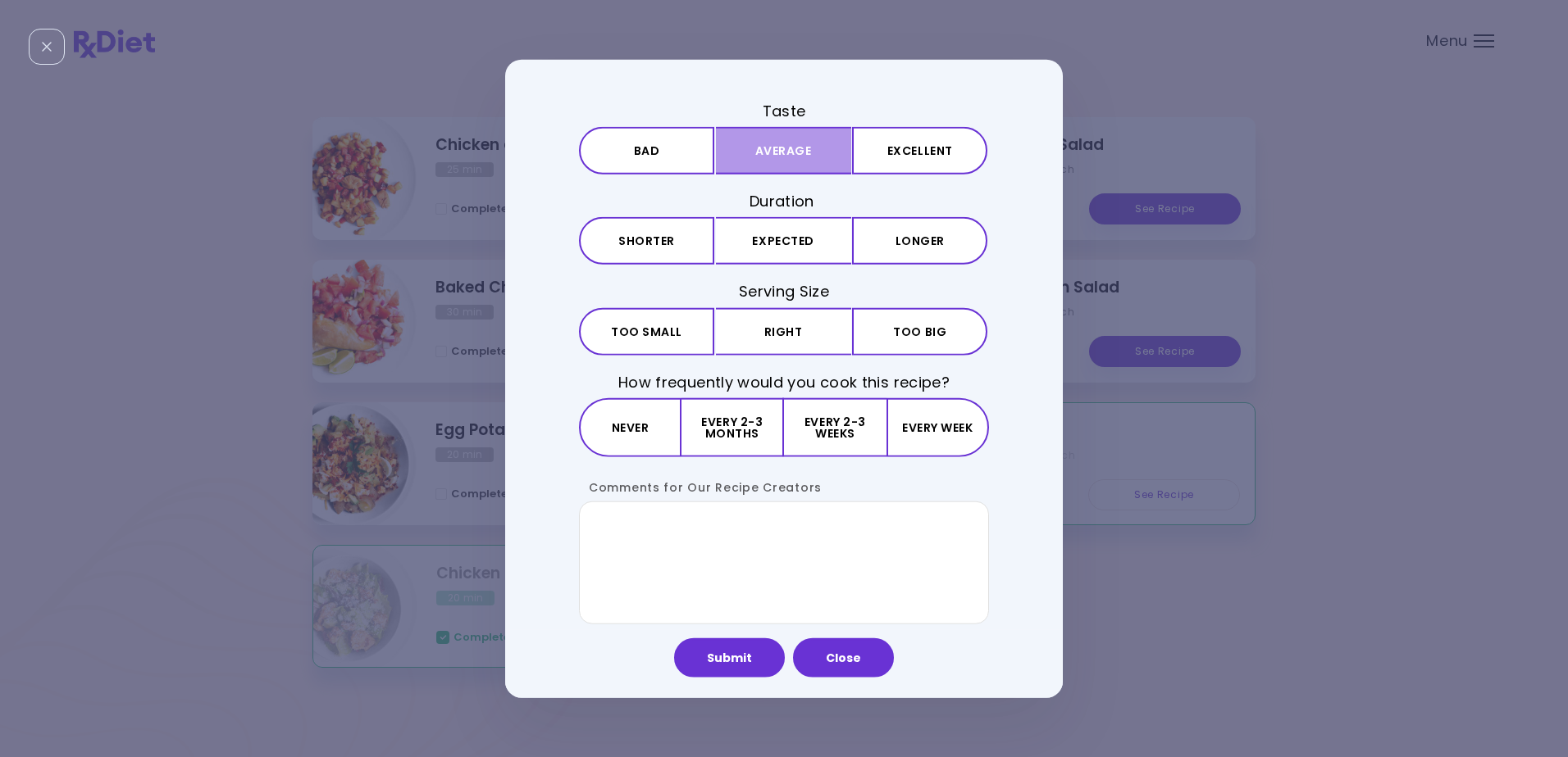
click at [784, 146] on button "Average" at bounding box center [784, 151] width 135 height 47
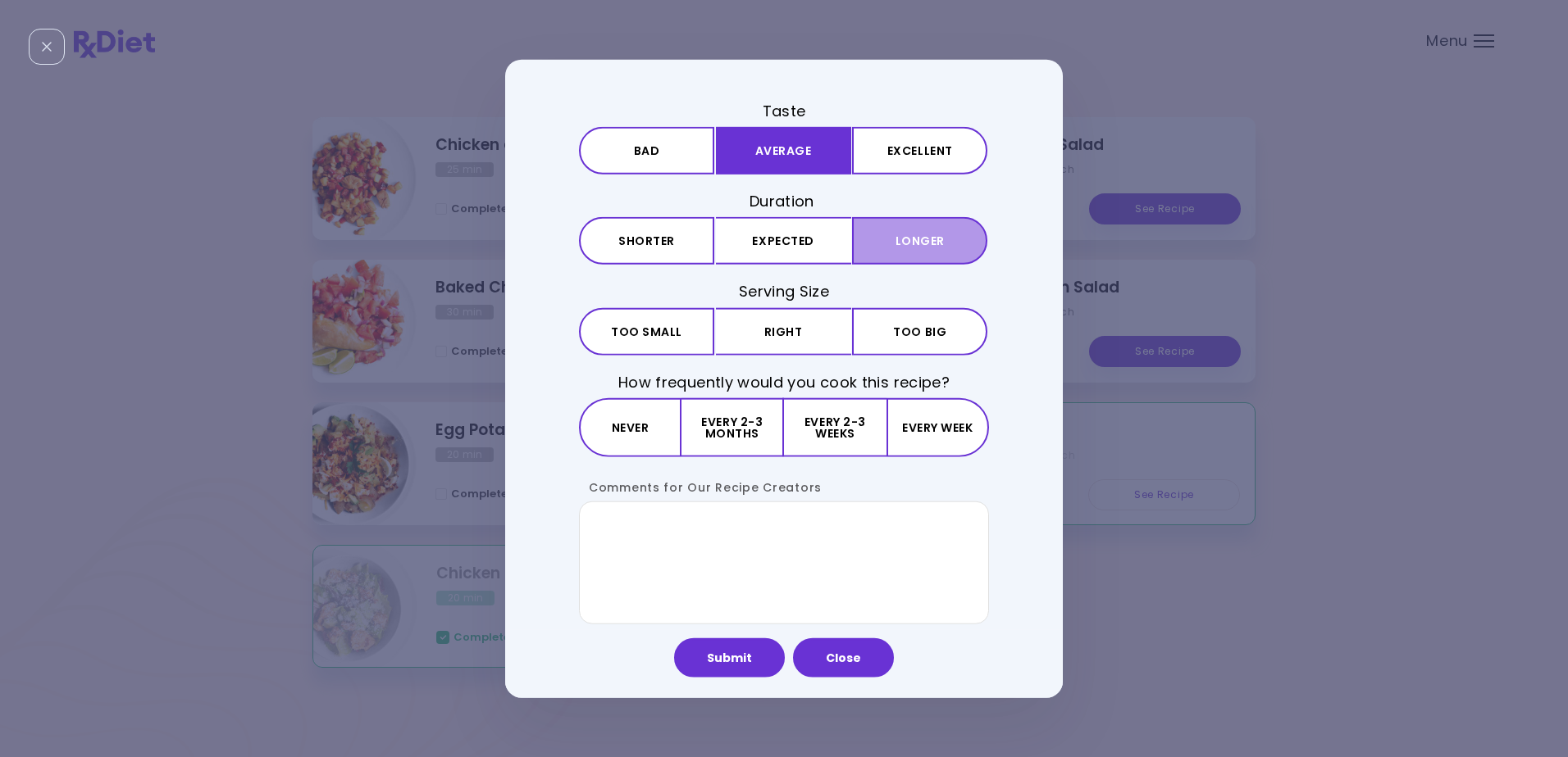
click at [898, 236] on button "Longer" at bounding box center [920, 240] width 135 height 47
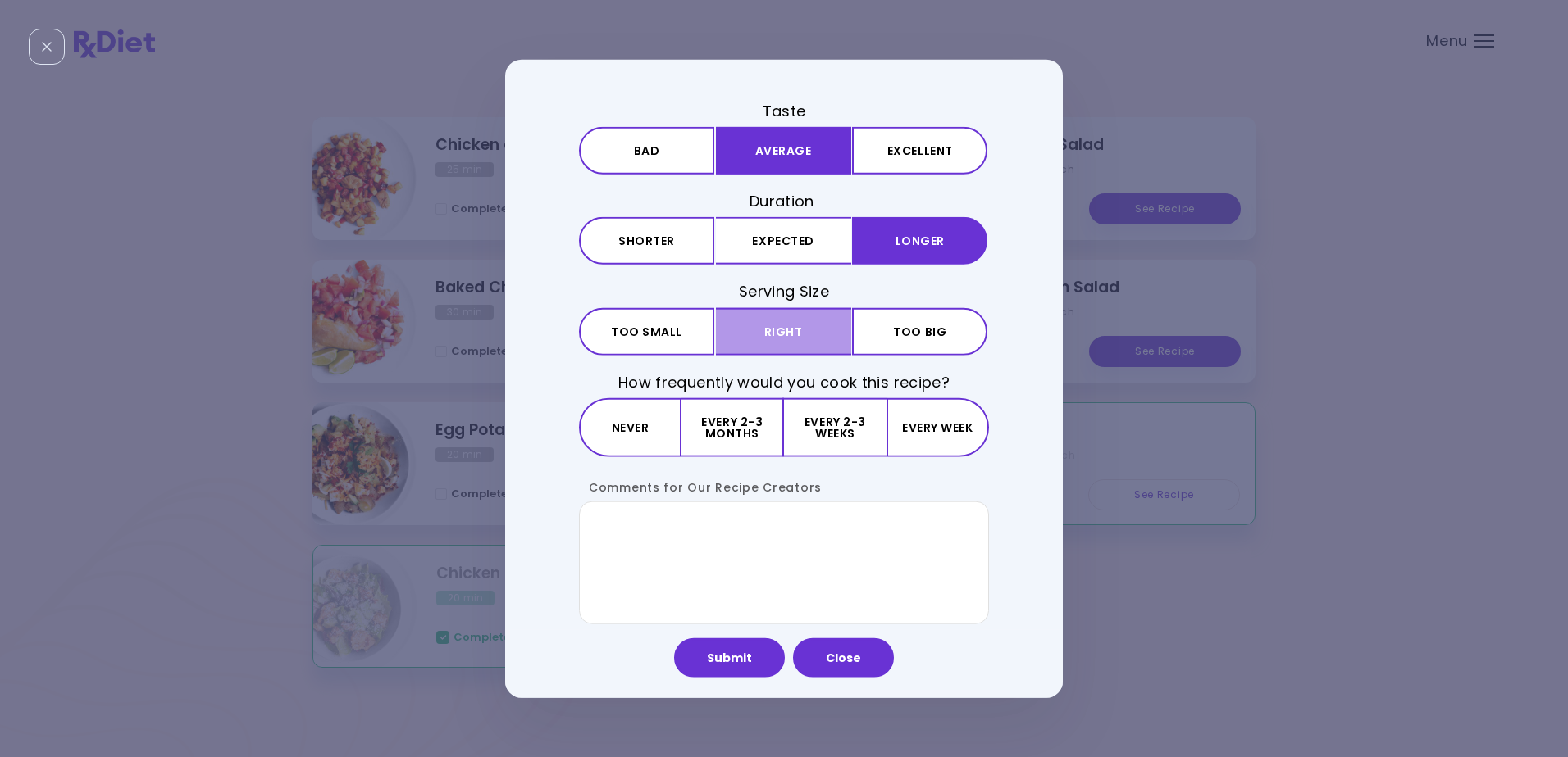
click at [781, 327] on button "Right" at bounding box center [784, 330] width 135 height 47
click at [639, 426] on button "Never" at bounding box center [630, 427] width 102 height 59
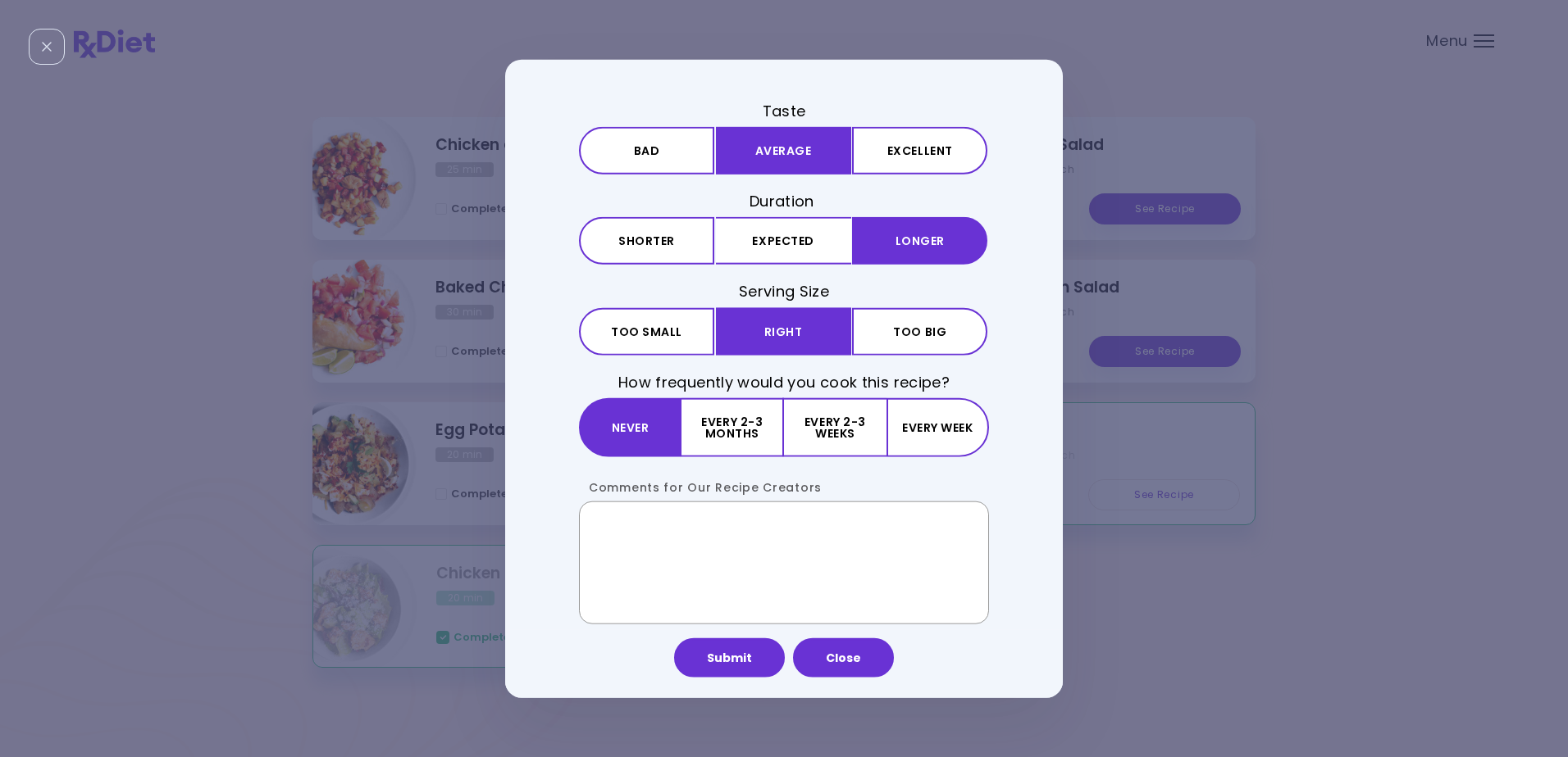
click at [611, 521] on textarea "Comments for Our Recipe Creators" at bounding box center [784, 562] width 410 height 123
click at [970, 540] on textarea "**********" at bounding box center [784, 562] width 410 height 123
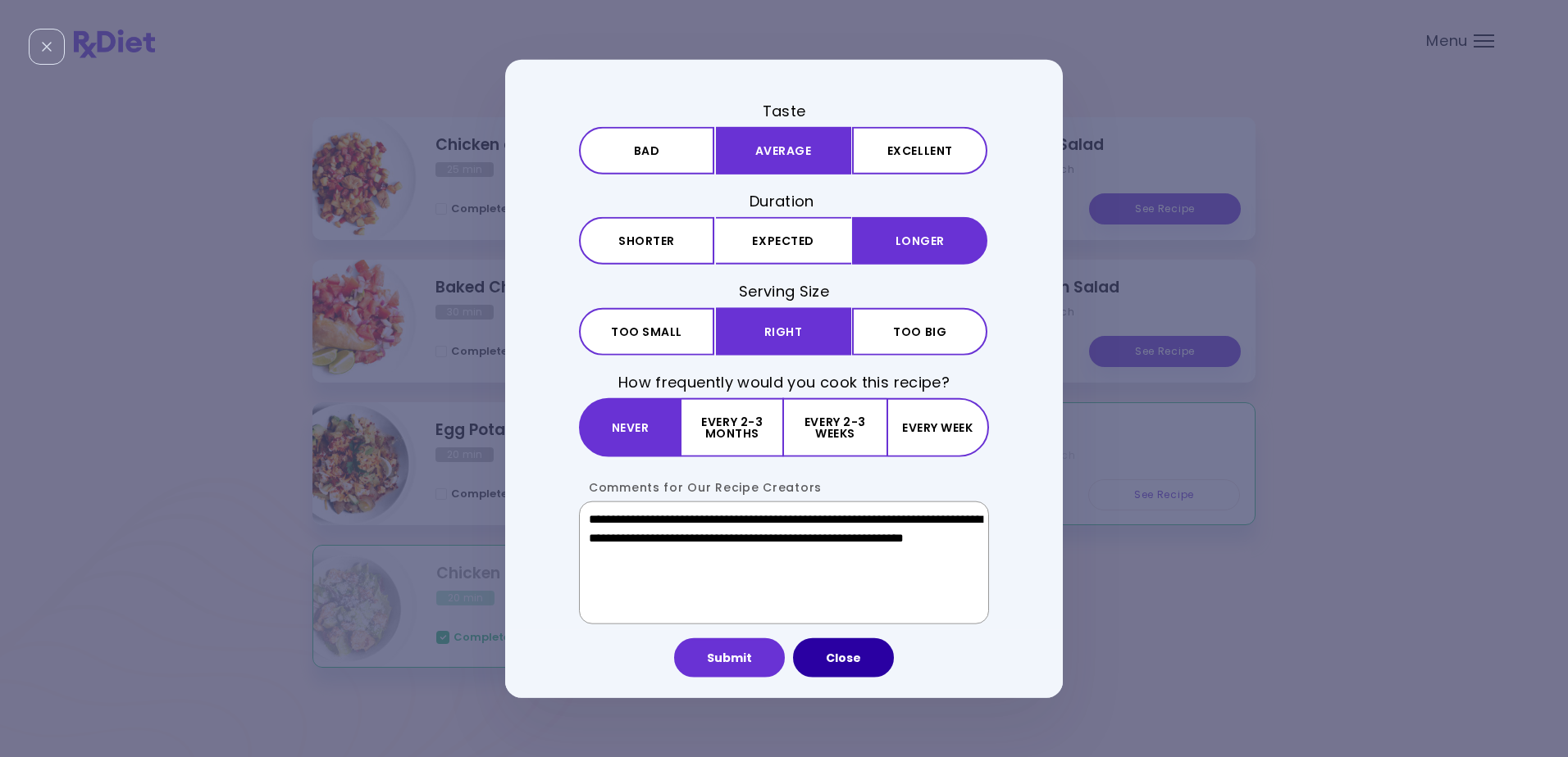
type textarea "**********"
click at [831, 656] on button "Close" at bounding box center [843, 657] width 100 height 40
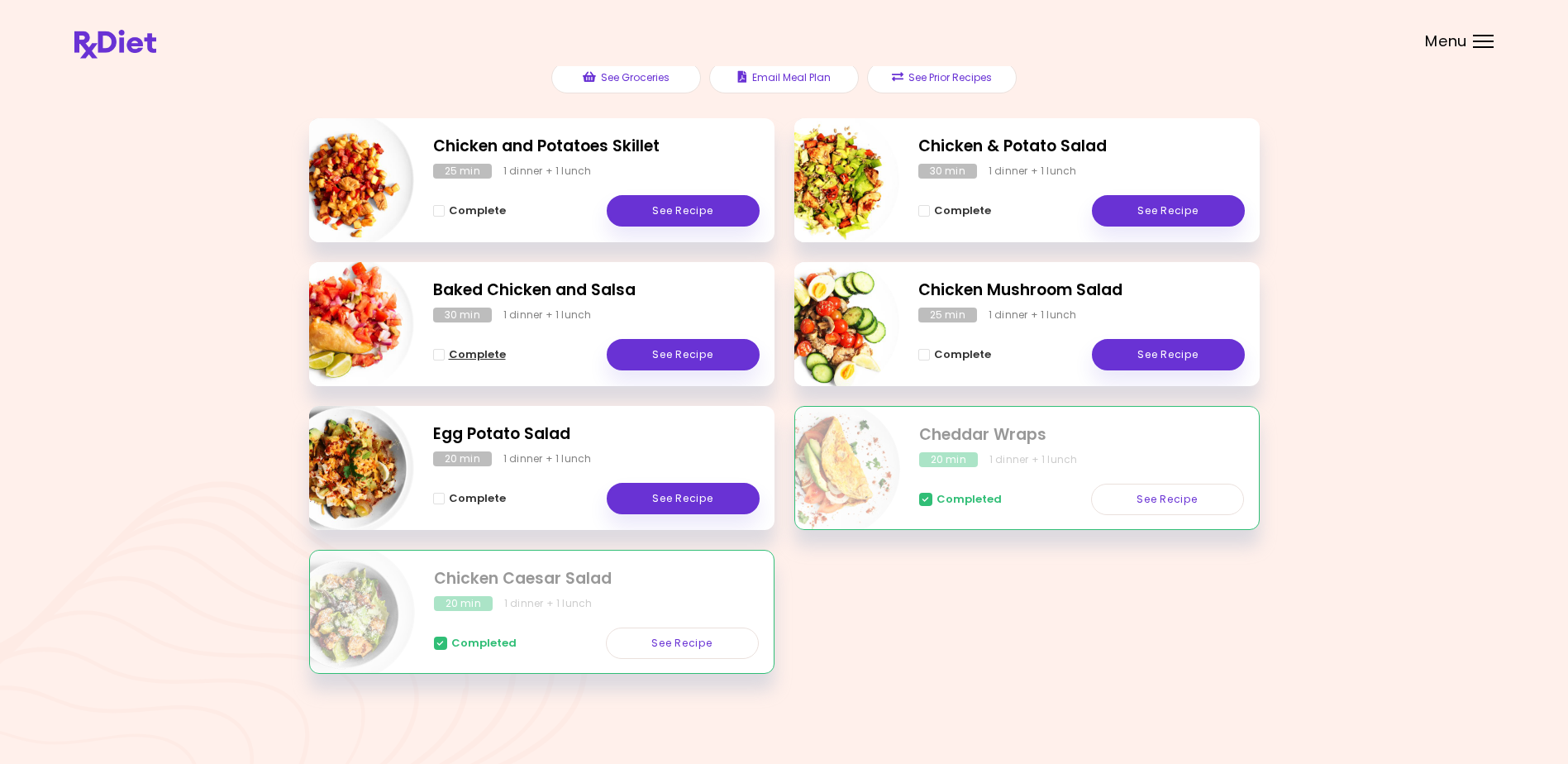
click at [463, 351] on span "Complete" at bounding box center [477, 355] width 57 height 14
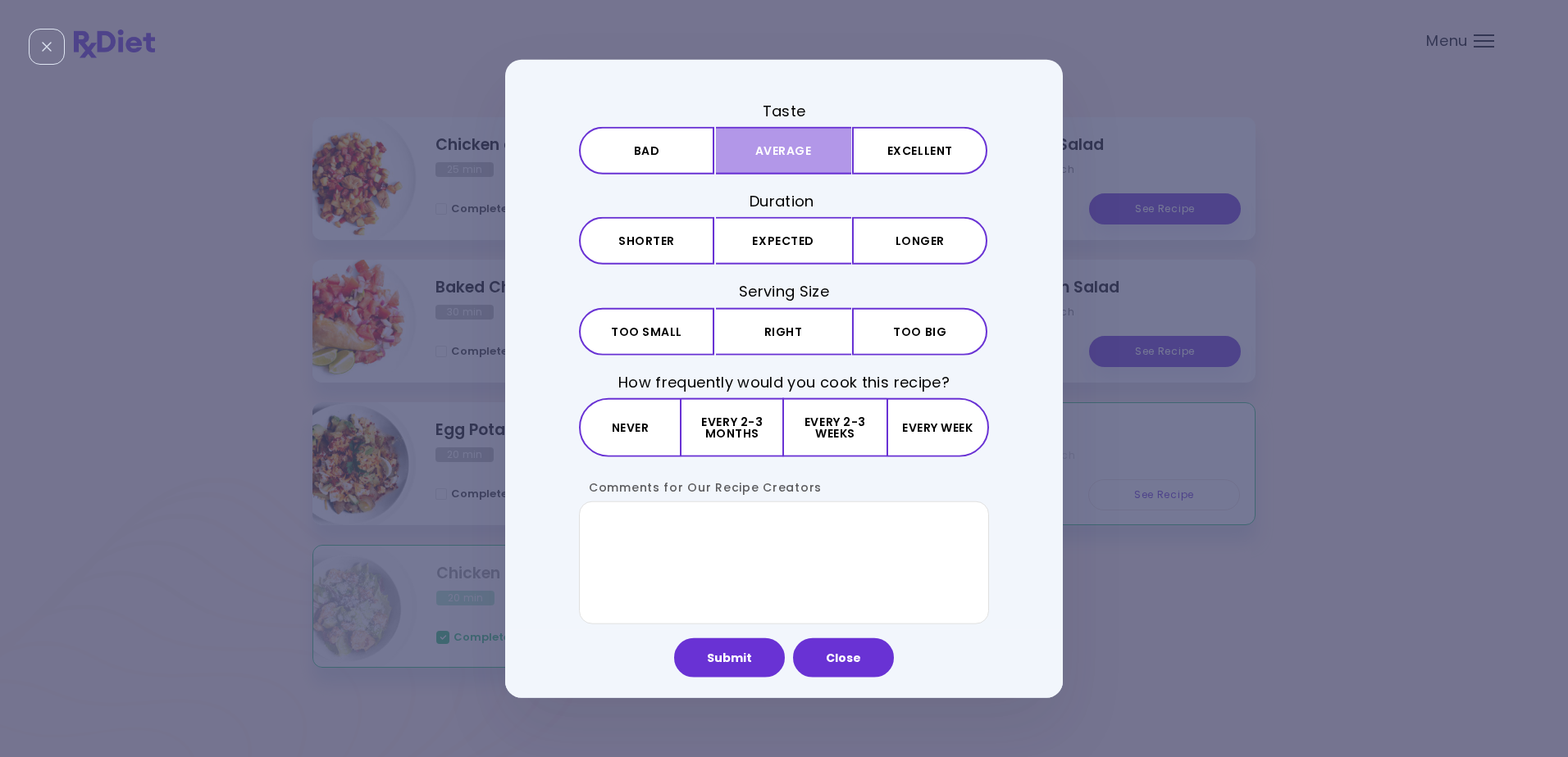
click at [792, 150] on button "Average" at bounding box center [784, 151] width 135 height 47
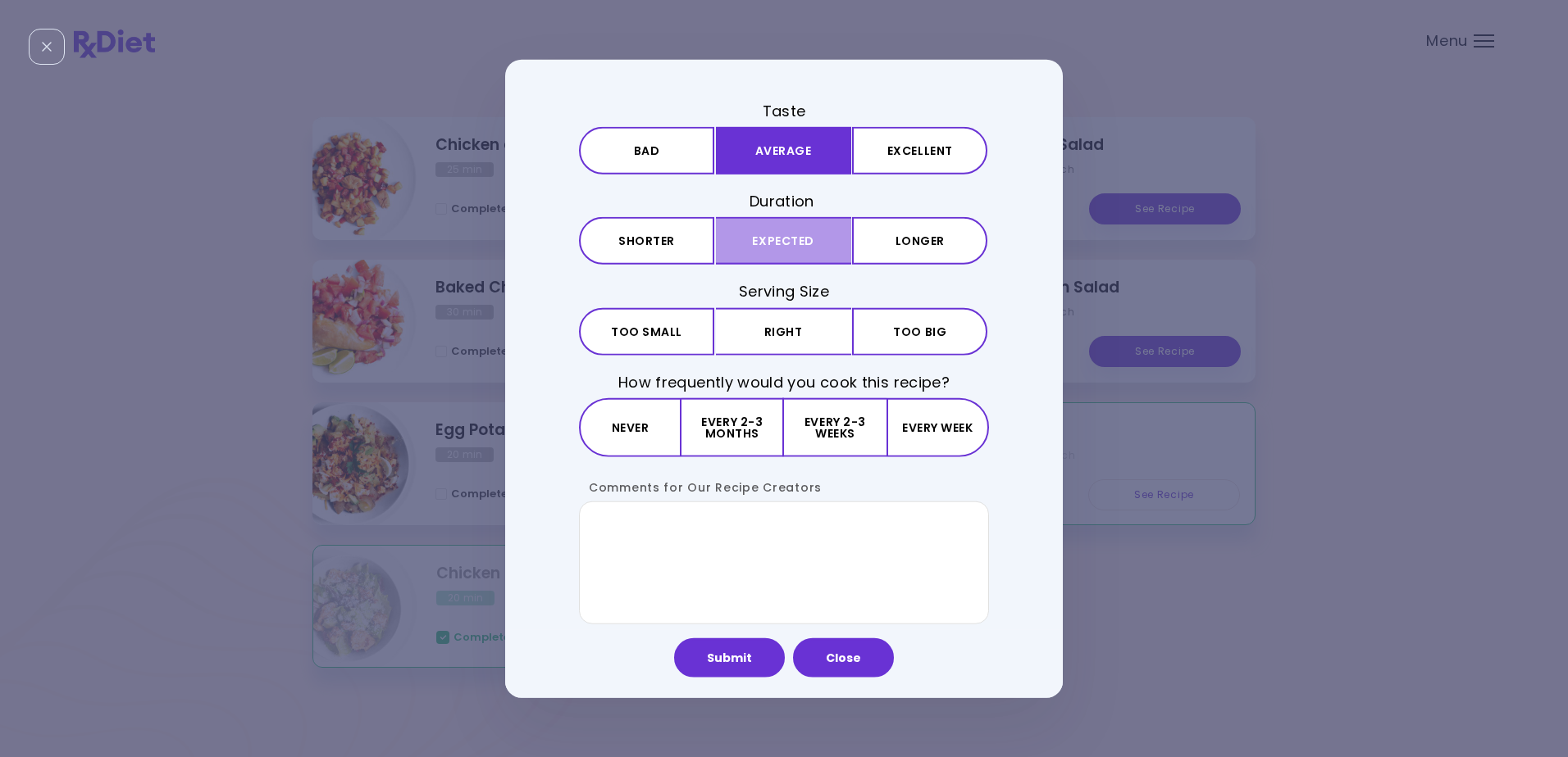
click at [774, 235] on button "Expected" at bounding box center [784, 240] width 135 height 47
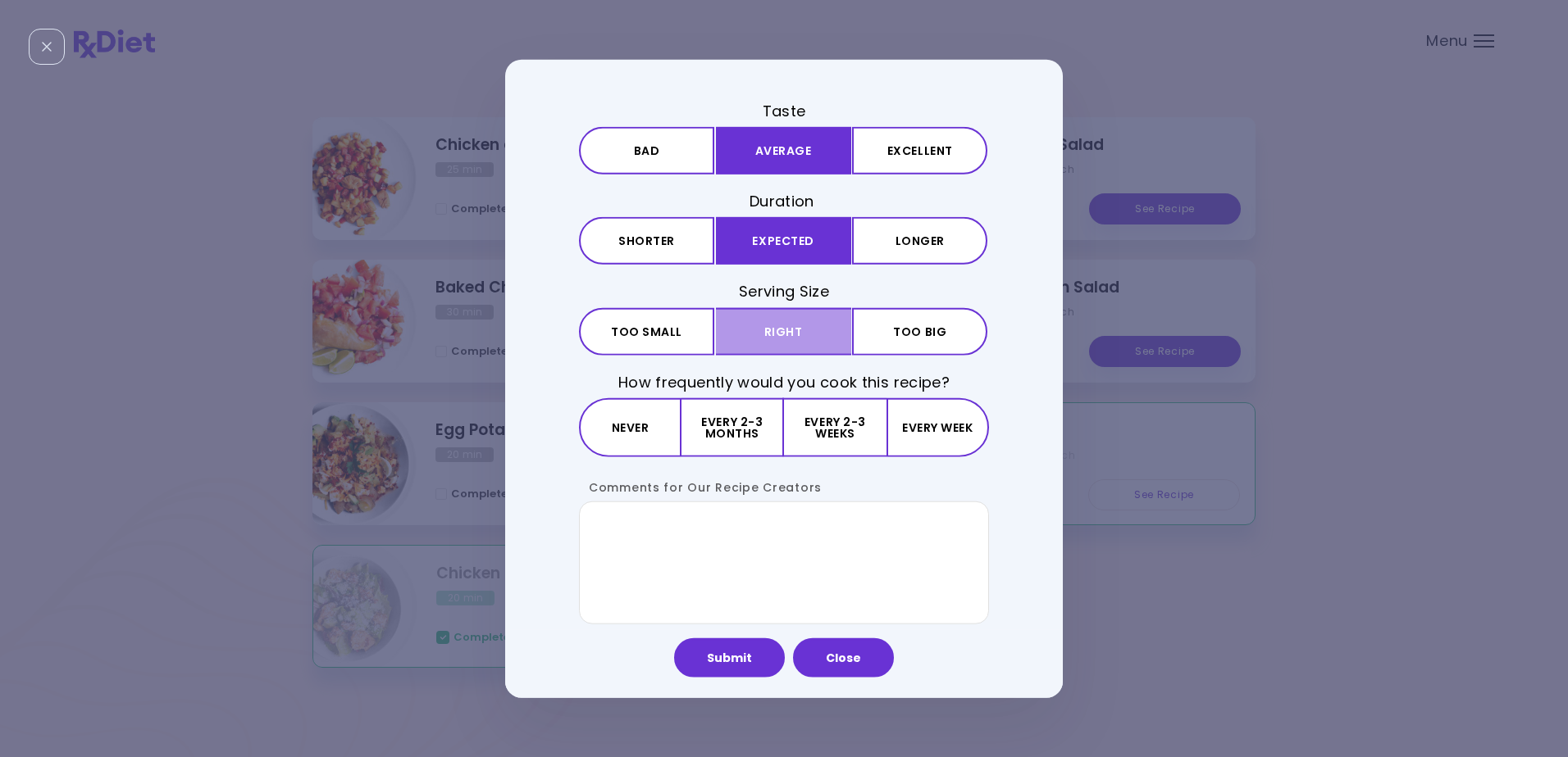
click at [775, 330] on button "Right" at bounding box center [784, 330] width 135 height 47
click at [630, 426] on button "Never" at bounding box center [630, 427] width 102 height 59
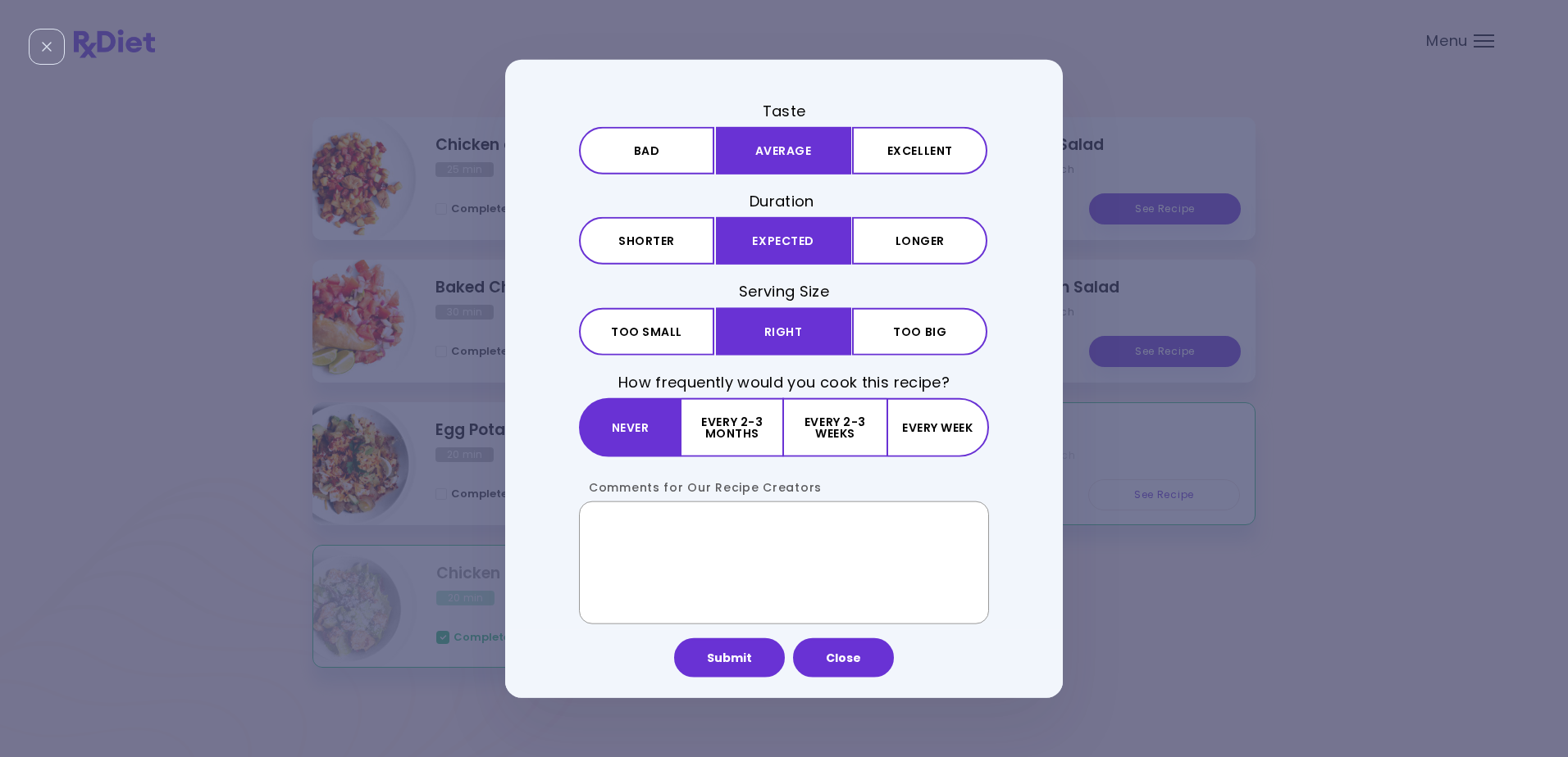
drag, startPoint x: 616, startPoint y: 532, endPoint x: 622, endPoint y: 545, distance: 14.3
click at [617, 537] on textarea "Comments for Our Recipe Creators" at bounding box center [784, 562] width 410 height 123
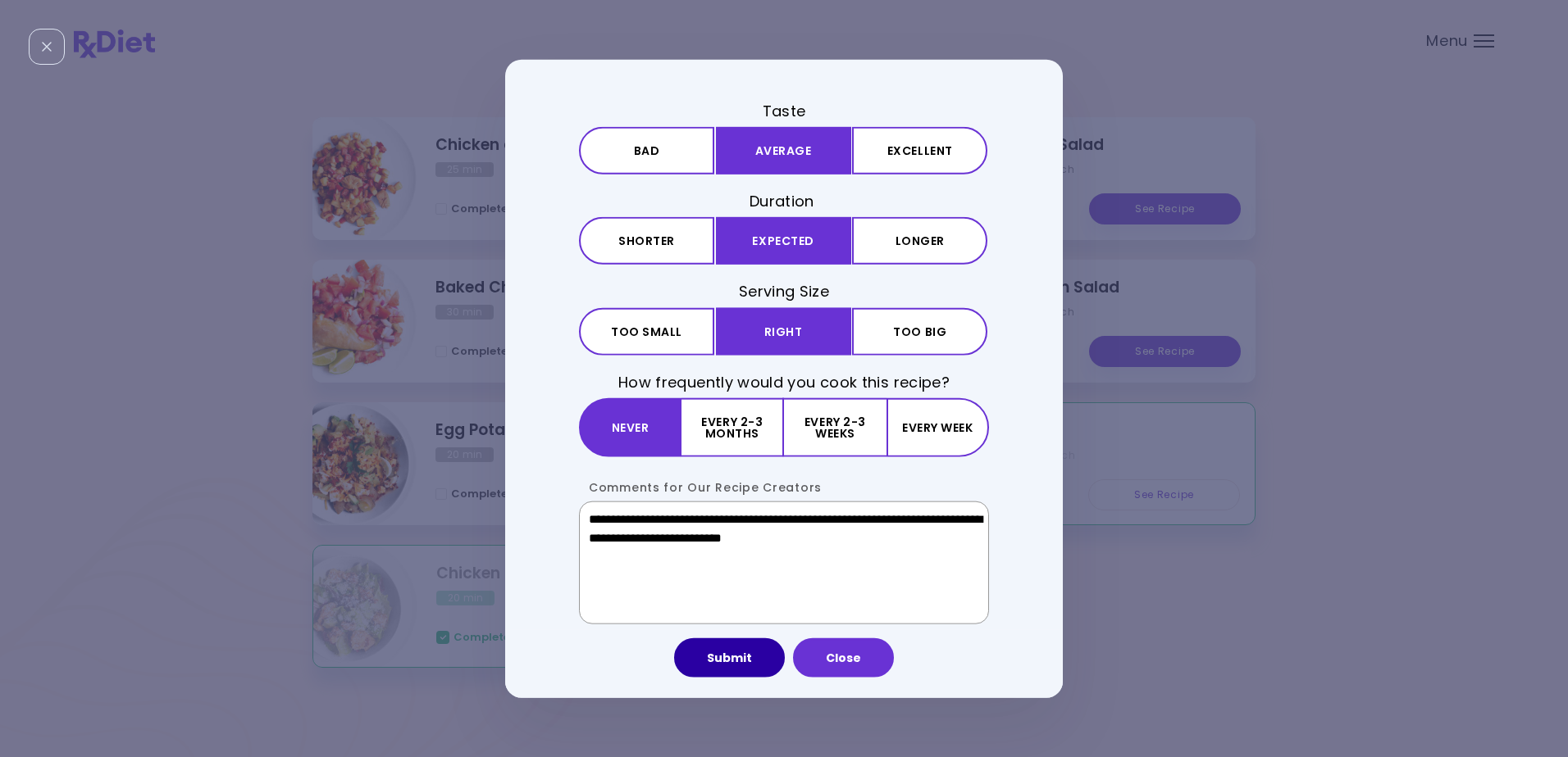
type textarea "**********"
click at [730, 654] on button "Submit" at bounding box center [729, 657] width 111 height 40
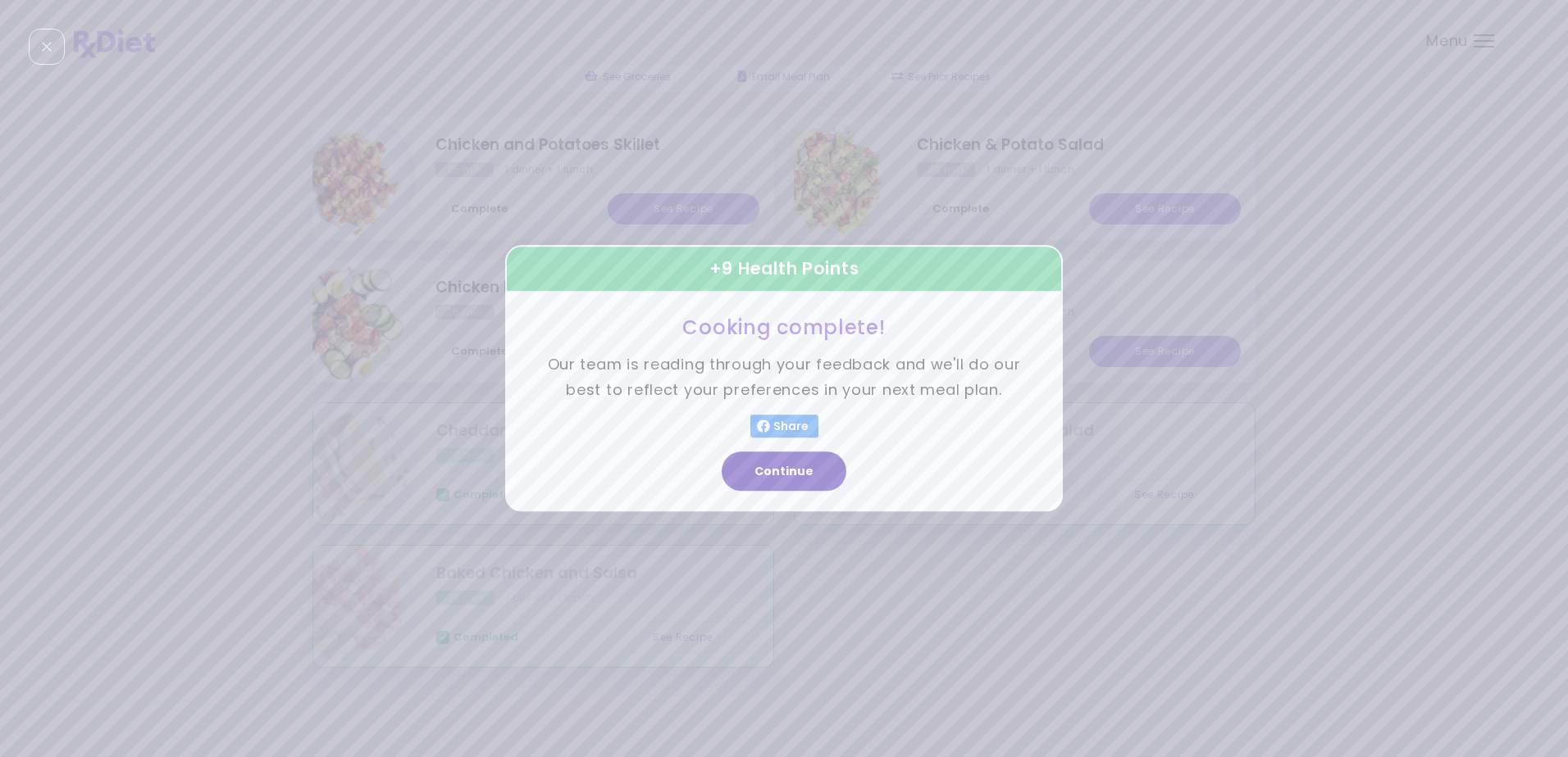
click at [787, 467] on button "Continue" at bounding box center [784, 472] width 125 height 40
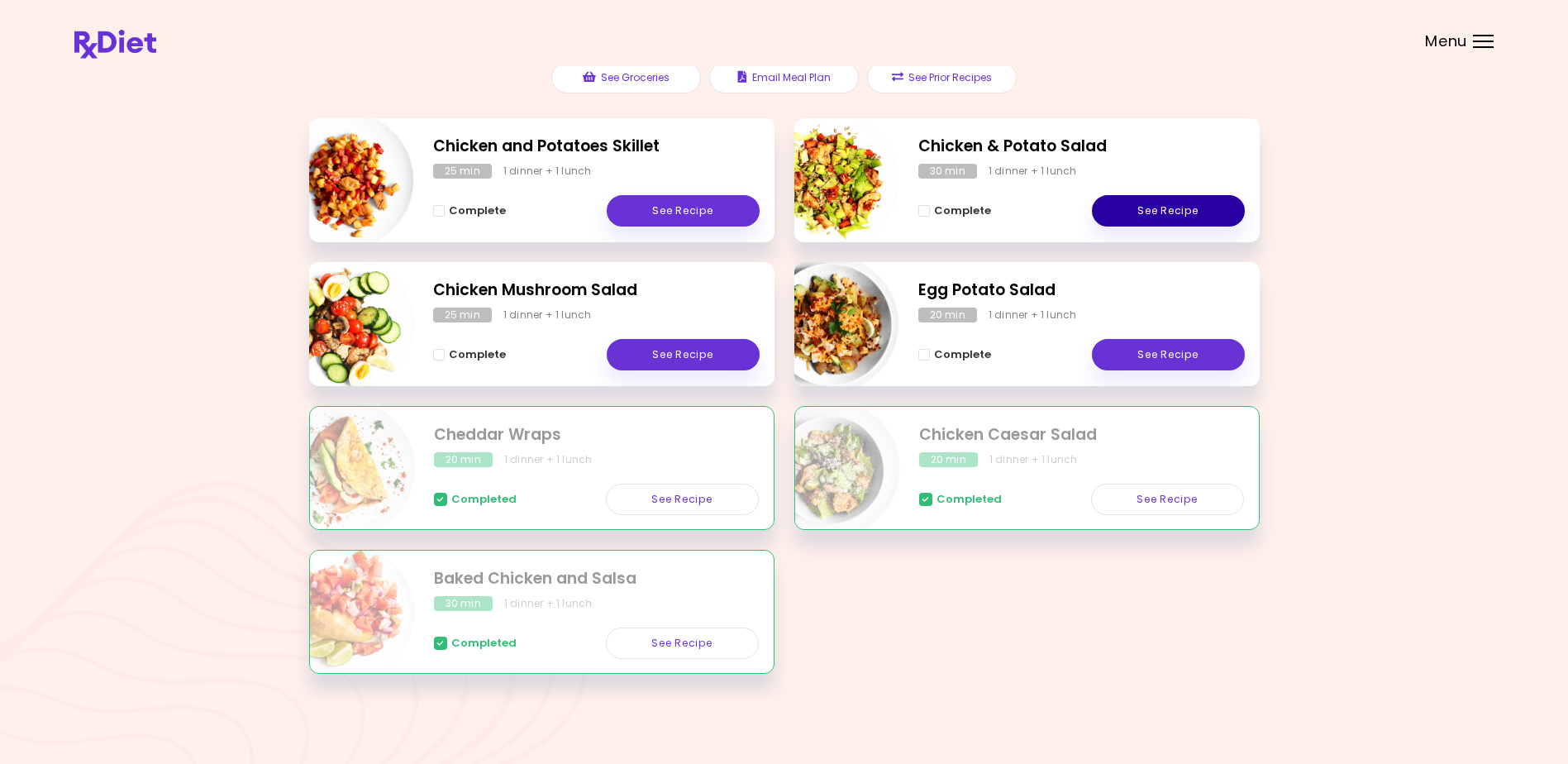
click at [1155, 205] on link "See Recipe" at bounding box center [1168, 210] width 153 height 31
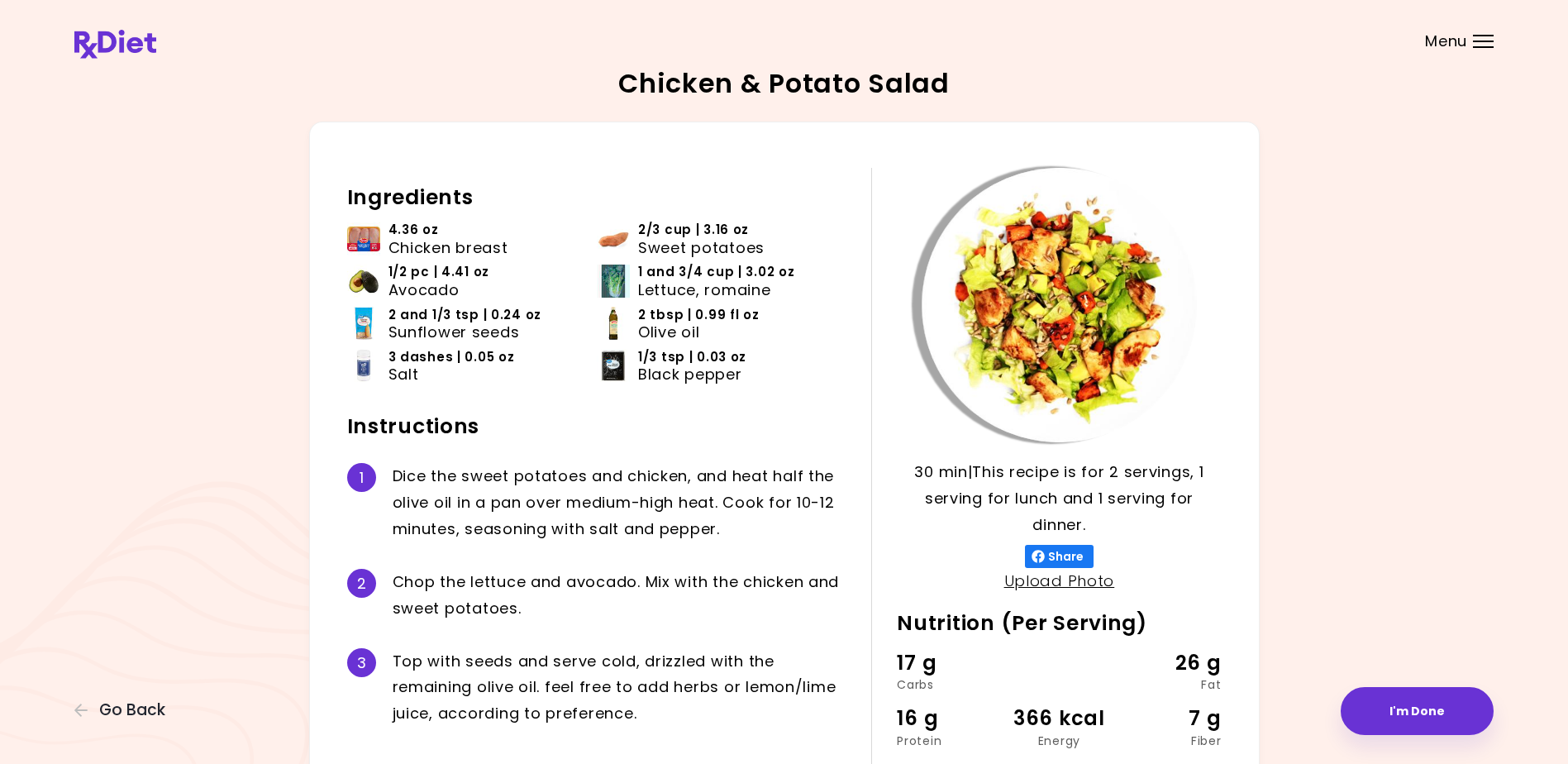
click at [1480, 36] on div at bounding box center [1483, 36] width 20 height 2
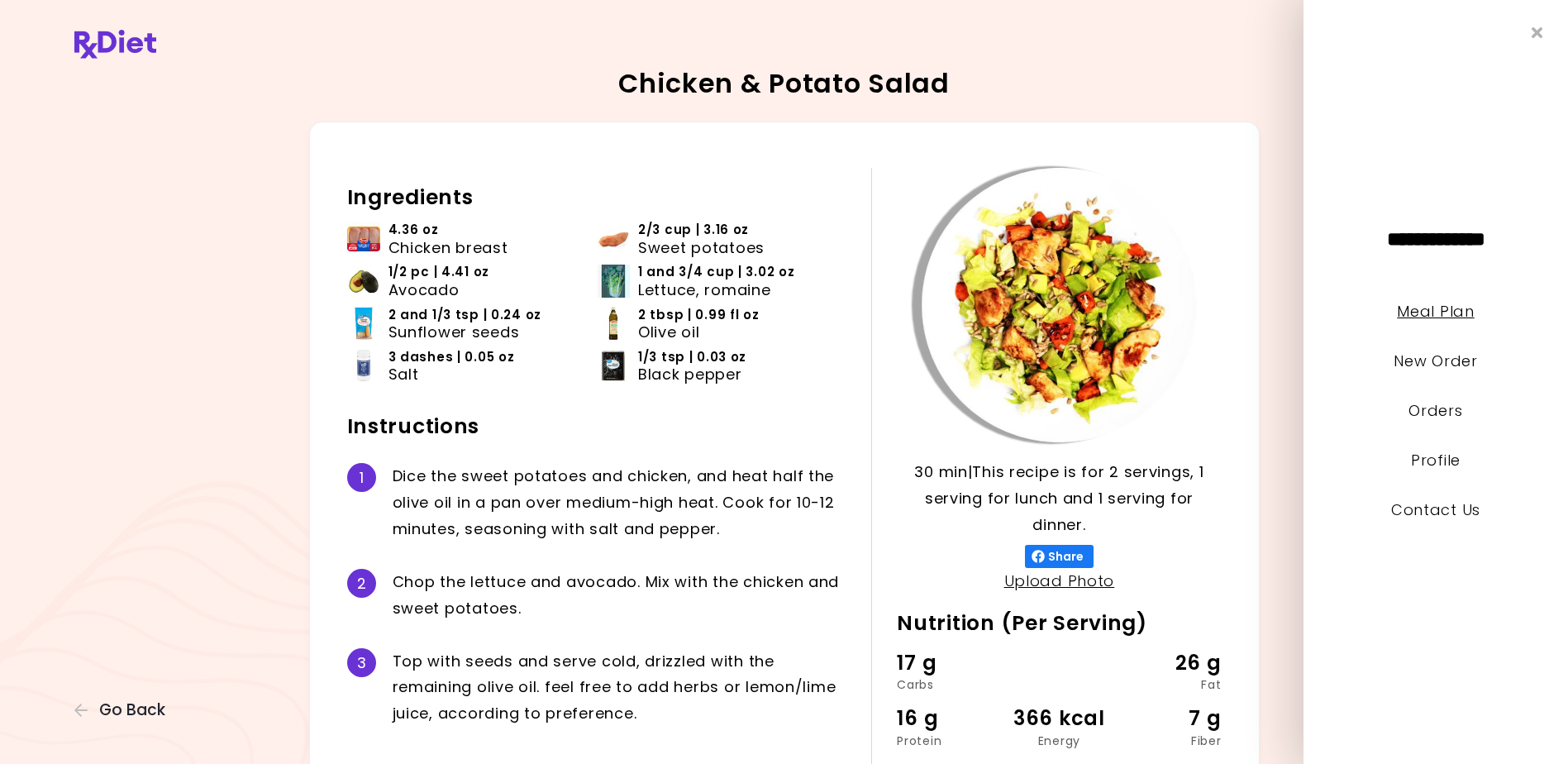
click at [1422, 310] on link "Meal Plan" at bounding box center [1436, 311] width 77 height 20
